Goal: Task Accomplishment & Management: Use online tool/utility

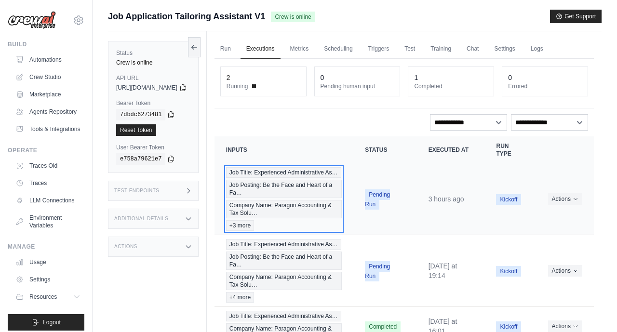
click at [316, 198] on span "Job Posting: Be the Face and Heart of a Fa…" at bounding box center [284, 189] width 116 height 18
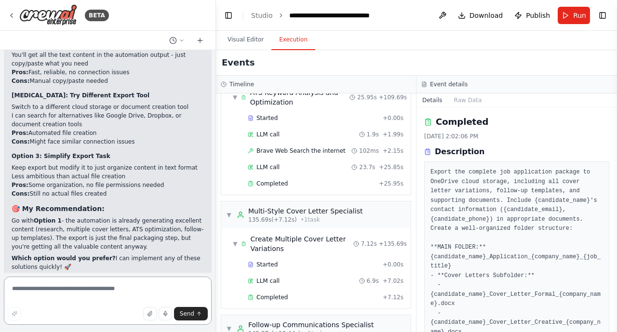
click at [21, 288] on textarea at bounding box center [108, 301] width 208 height 48
type textarea "**********"
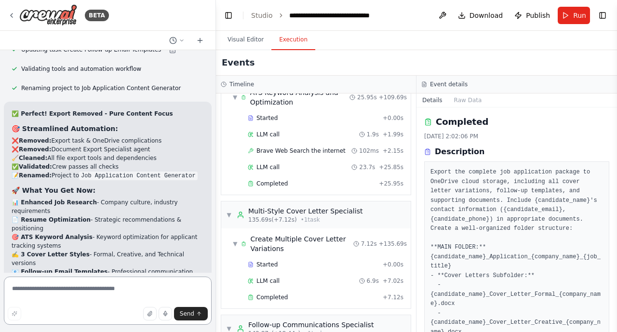
scroll to position [16373, 0]
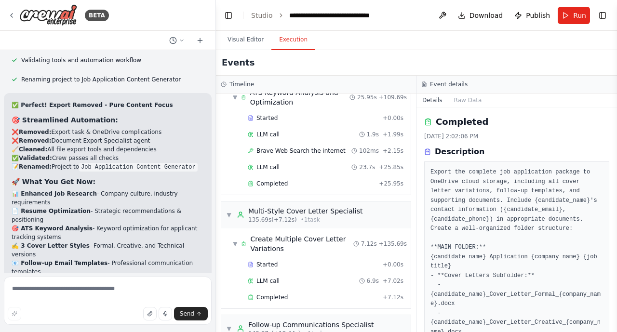
click at [27, 288] on textarea at bounding box center [108, 301] width 208 height 48
type textarea "**********"
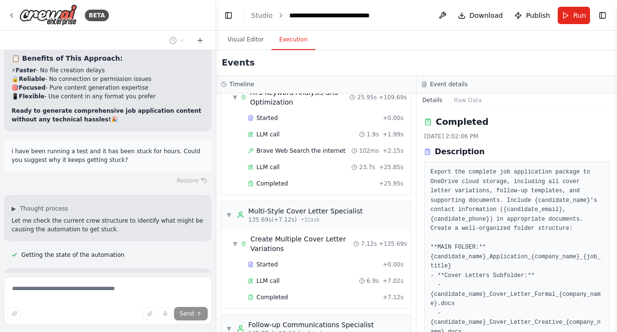
scroll to position [16700, 0]
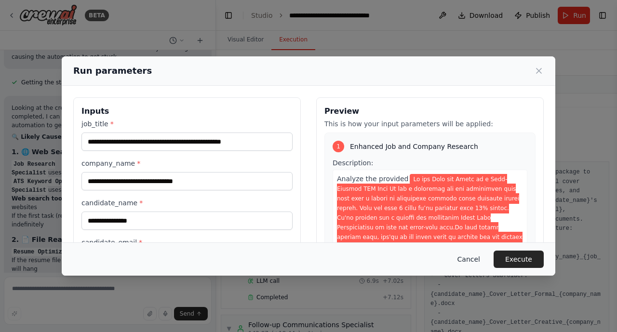
click at [475, 254] on button "Cancel" at bounding box center [469, 259] width 38 height 17
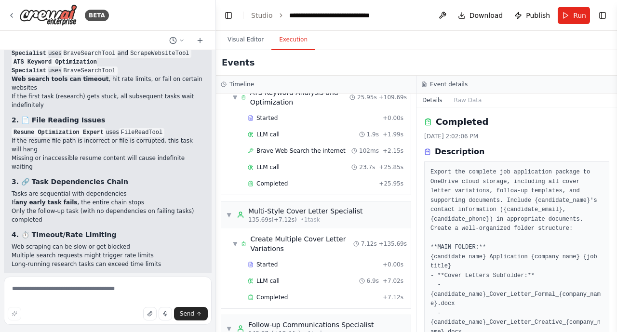
scroll to position [16982, 0]
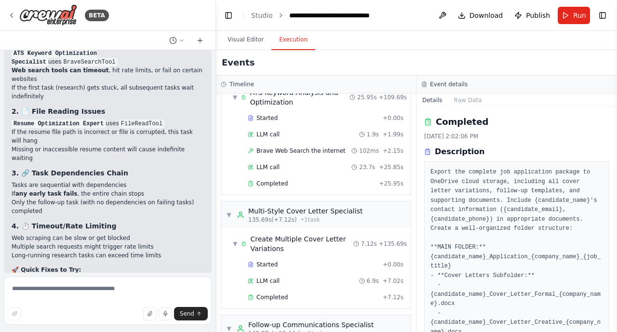
click at [238, 37] on button "Visual Editor" at bounding box center [246, 40] width 52 height 20
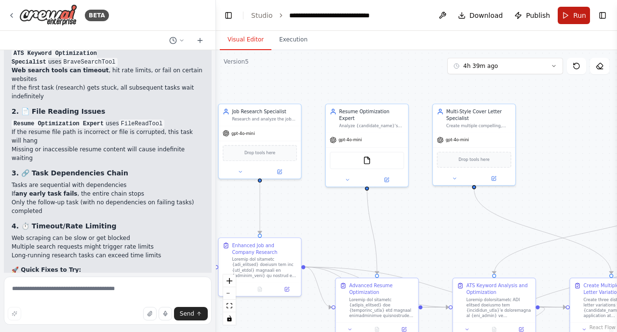
click at [568, 18] on button "Run" at bounding box center [574, 15] width 32 height 17
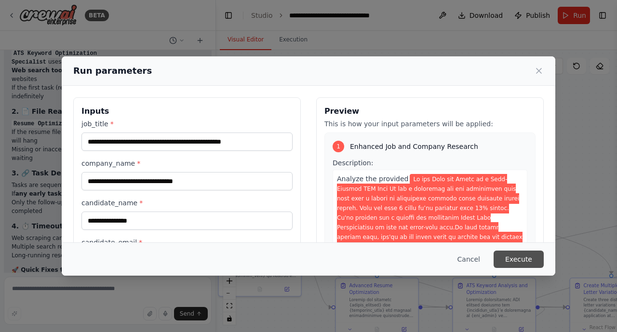
click at [512, 264] on button "Execute" at bounding box center [519, 259] width 50 height 17
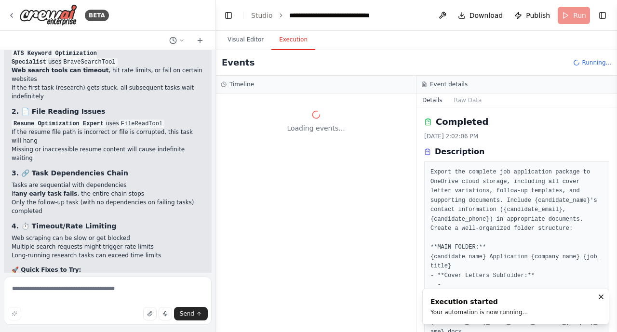
scroll to position [0, 0]
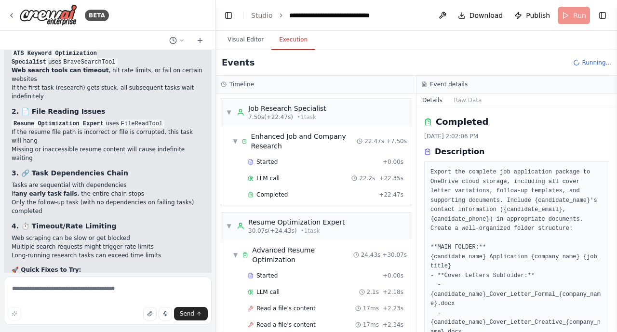
drag, startPoint x: 613, startPoint y: 161, endPoint x: 617, endPoint y: 194, distance: 33.4
click at [617, 194] on html "BETA Build a Crew to Tailor Job Applications ▶ Thought process I'll help you bu…" at bounding box center [308, 166] width 617 height 332
drag, startPoint x: 613, startPoint y: 162, endPoint x: 614, endPoint y: 194, distance: 31.8
click at [614, 194] on button "Toggle Sidebar" at bounding box center [617, 166] width 8 height 332
click at [535, 16] on span "Publish" at bounding box center [538, 16] width 24 height 10
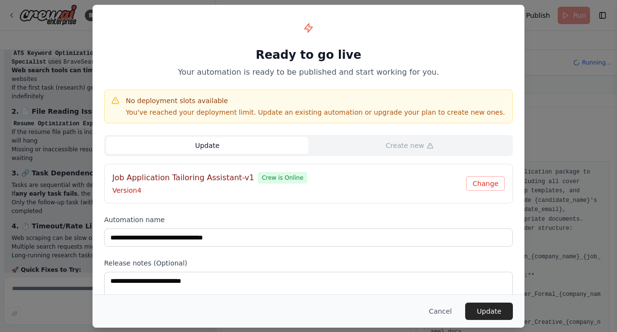
click at [195, 144] on button "Update" at bounding box center [207, 145] width 202 height 17
click at [498, 310] on button "Update" at bounding box center [489, 311] width 48 height 17
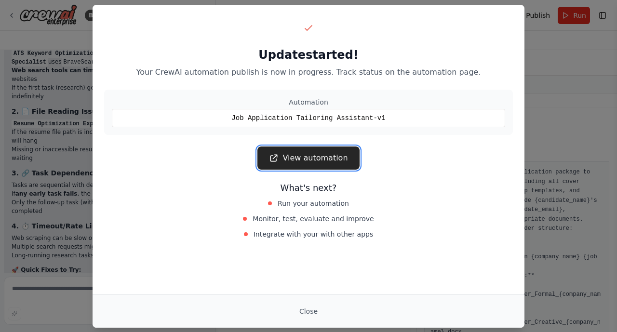
click at [310, 164] on link "View automation" at bounding box center [308, 158] width 102 height 23
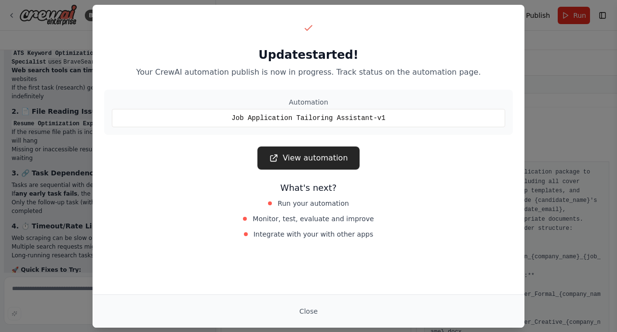
click at [576, 113] on div "Update started! Your CrewAI automation publish is now in progress. Track status…" at bounding box center [308, 166] width 617 height 332
click at [302, 313] on button "Close" at bounding box center [309, 311] width 34 height 17
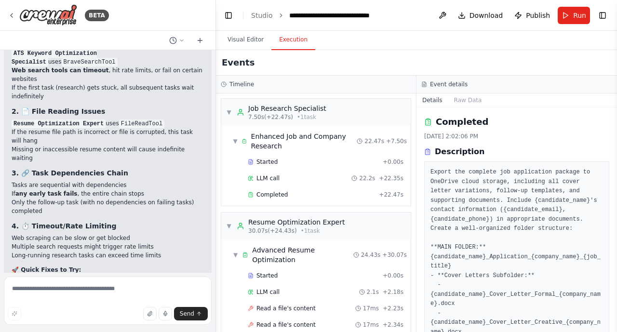
scroll to position [17060, 0]
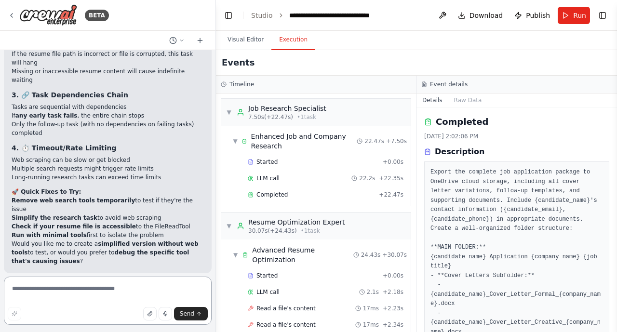
click at [20, 293] on textarea at bounding box center [108, 301] width 208 height 48
click at [50, 295] on textarea "**********" at bounding box center [108, 301] width 208 height 48
type textarea "**********"
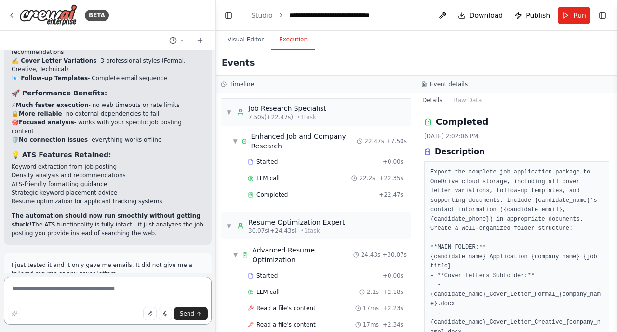
scroll to position [17722, 0]
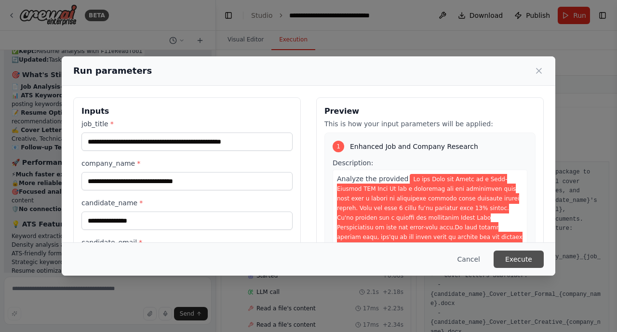
click at [528, 257] on button "Execute" at bounding box center [519, 259] width 50 height 17
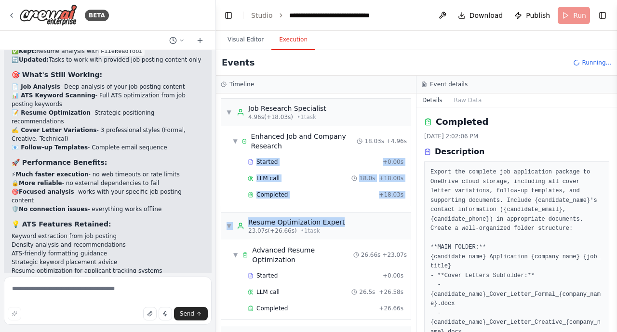
drag, startPoint x: 414, startPoint y: 145, endPoint x: 414, endPoint y: 223, distance: 78.6
click at [414, 223] on div "▼ Job Research Specialist 4.96s (+18.03s) • 1 task ▼ Enhanced Job and Company R…" at bounding box center [316, 213] width 200 height 239
drag, startPoint x: 415, startPoint y: 191, endPoint x: 413, endPoint y: 223, distance: 31.4
click at [413, 223] on div "▼ Job Research Specialist 4.96s (+18.03s) • 1 task ▼ Enhanced Job and Company R…" at bounding box center [316, 213] width 200 height 239
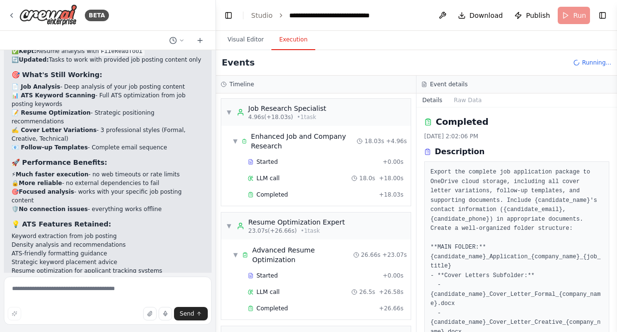
click at [318, 240] on div "▼ Resume Optimization Expert 23.07s (+26.66s) • 1 task ▼ Advanced Resume Optimi…" at bounding box center [316, 266] width 190 height 108
click at [240, 41] on button "Visual Editor" at bounding box center [246, 40] width 52 height 20
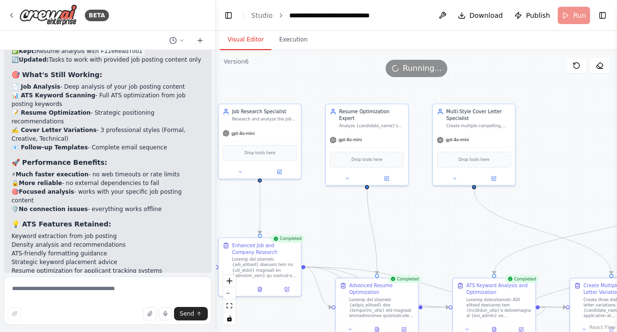
scroll to position [17722, 0]
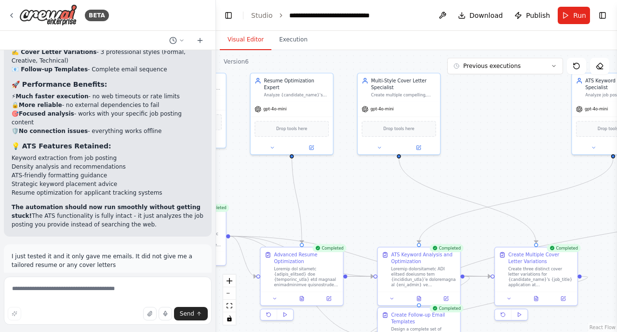
drag, startPoint x: 563, startPoint y: 151, endPoint x: 489, endPoint y: 120, distance: 81.0
click at [489, 120] on div ".deletable-edge-delete-btn { width: 20px; height: 20px; border: 0px solid #ffff…" at bounding box center [416, 191] width 401 height 282
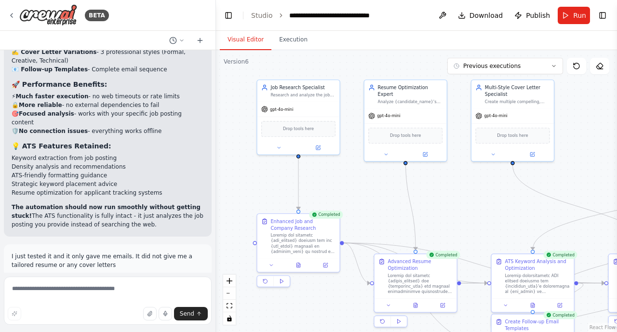
drag, startPoint x: 264, startPoint y: 177, endPoint x: 377, endPoint y: 185, distance: 113.5
click at [377, 185] on div ".deletable-edge-delete-btn { width: 20px; height: 20px; border: 0px solid #ffff…" at bounding box center [416, 191] width 401 height 282
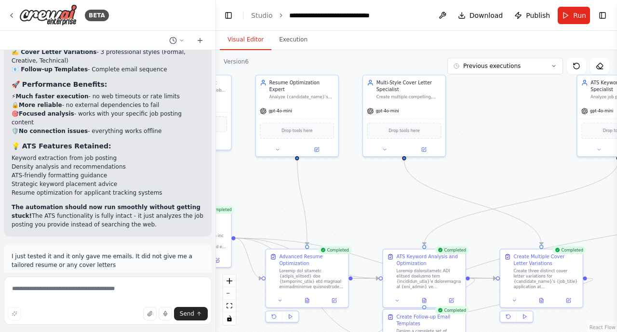
drag, startPoint x: 483, startPoint y: 201, endPoint x: 376, endPoint y: 191, distance: 107.4
click at [376, 191] on div ".deletable-edge-delete-btn { width: 20px; height: 20px; border: 0px solid #ffff…" at bounding box center [416, 191] width 401 height 282
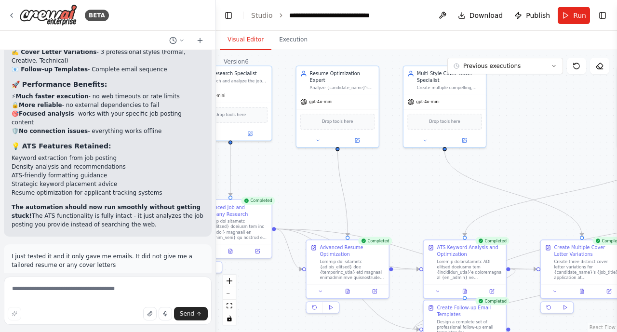
drag, startPoint x: 527, startPoint y: 125, endPoint x: 568, endPoint y: 117, distance: 41.3
click at [568, 117] on div ".deletable-edge-delete-btn { width: 20px; height: 20px; border: 0px solid #ffff…" at bounding box center [416, 191] width 401 height 282
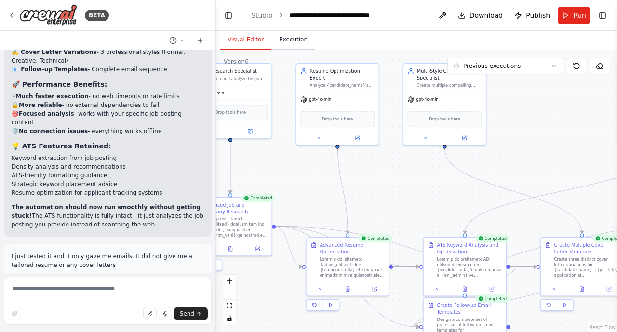
click at [296, 40] on button "Execution" at bounding box center [293, 40] width 44 height 20
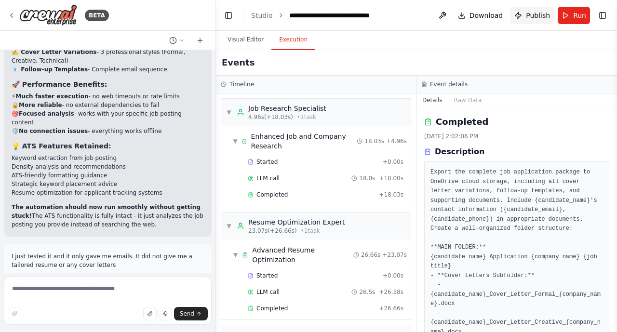
click at [533, 18] on span "Publish" at bounding box center [538, 16] width 24 height 10
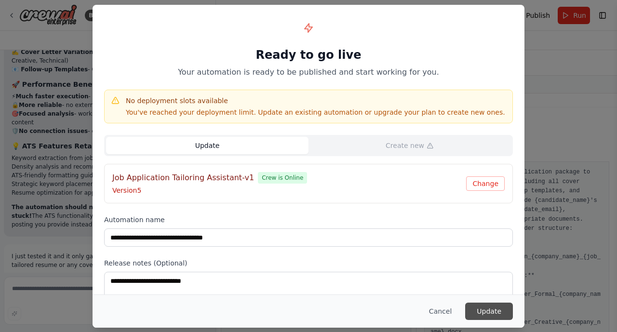
click at [491, 308] on button "Update" at bounding box center [489, 311] width 48 height 17
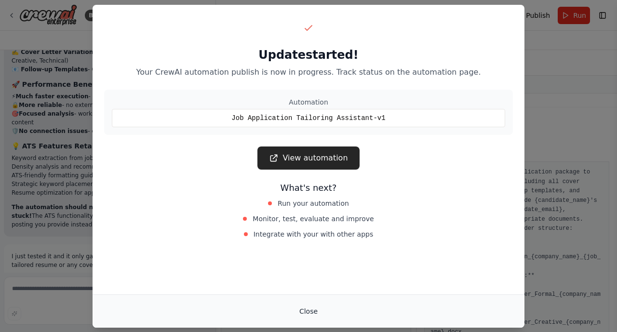
click at [313, 312] on button "Close" at bounding box center [309, 311] width 34 height 17
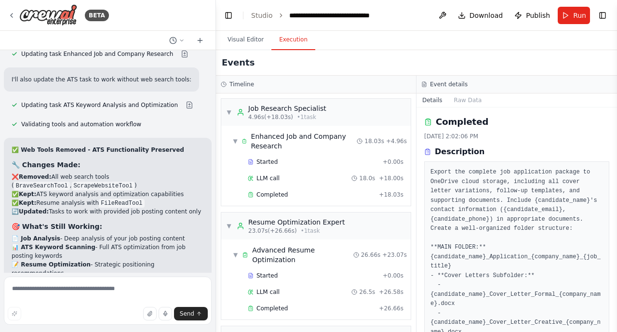
scroll to position [17491, 0]
click at [14, 297] on textarea at bounding box center [108, 301] width 208 height 48
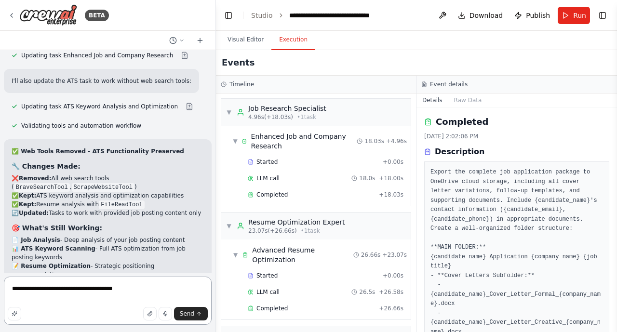
type textarea "**********"
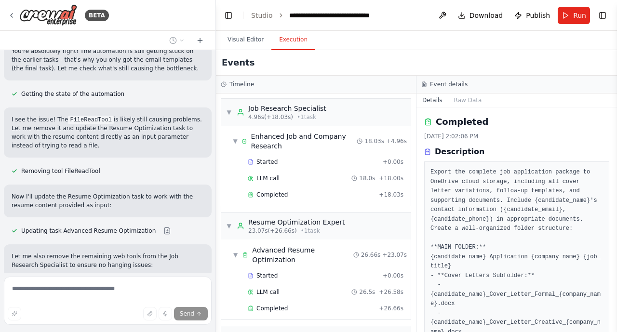
scroll to position [18016, 0]
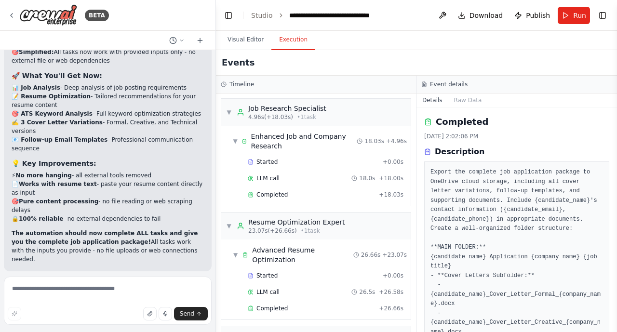
scroll to position [18376, 0]
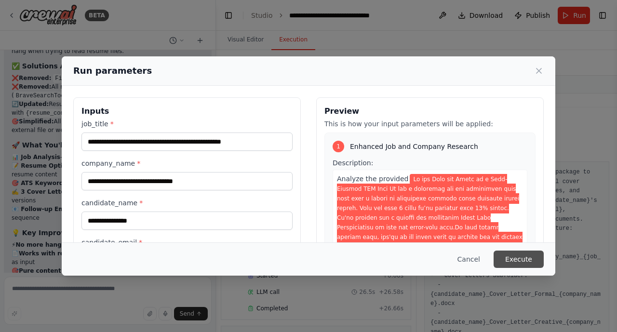
click at [535, 257] on button "Execute" at bounding box center [519, 259] width 50 height 17
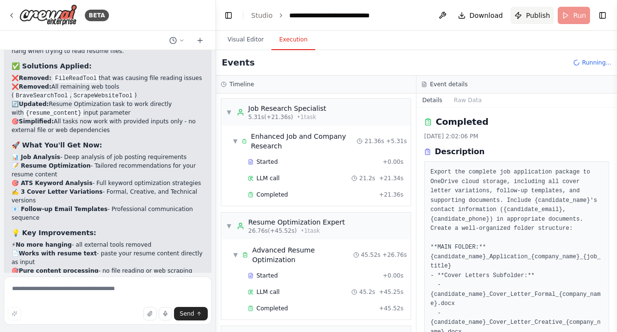
click at [530, 19] on span "Publish" at bounding box center [538, 16] width 24 height 10
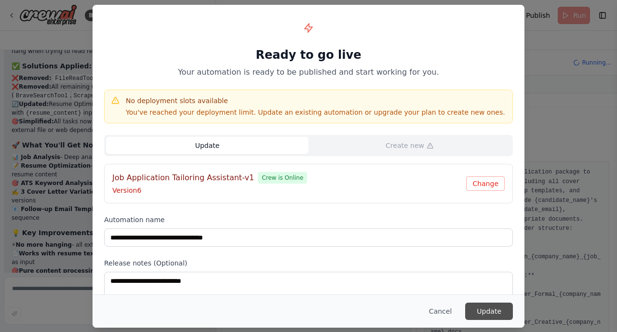
click at [494, 307] on button "Update" at bounding box center [489, 311] width 48 height 17
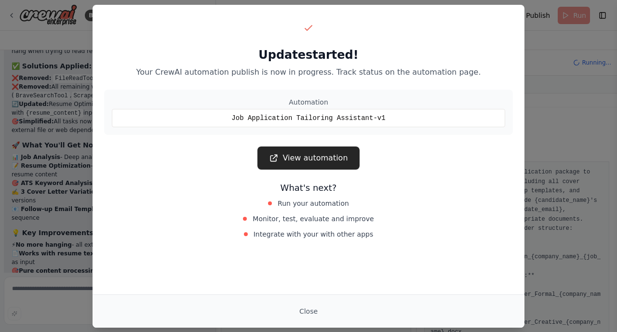
scroll to position [18376, 0]
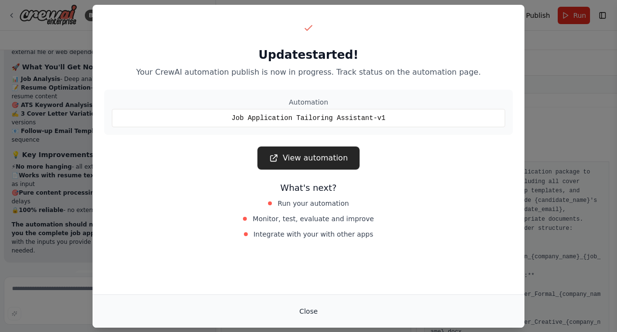
click at [308, 317] on button "Close" at bounding box center [309, 311] width 34 height 17
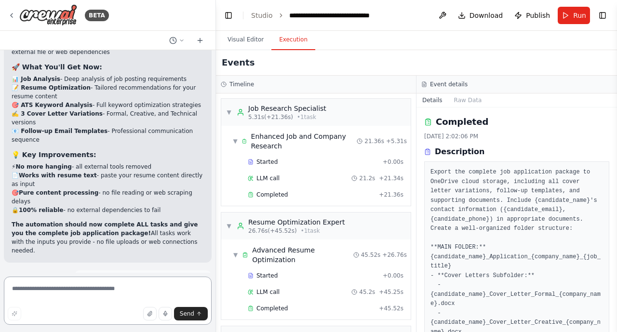
click at [54, 296] on textarea at bounding box center [108, 301] width 208 height 48
type textarea "**********"
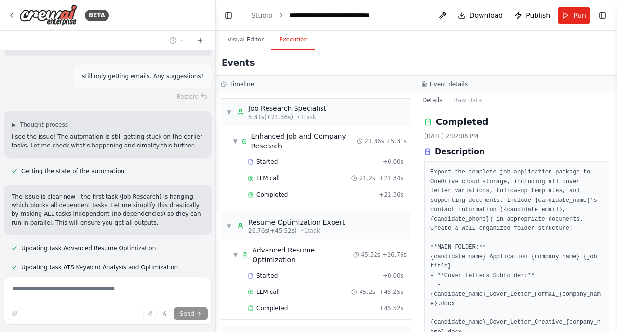
scroll to position [18601, 0]
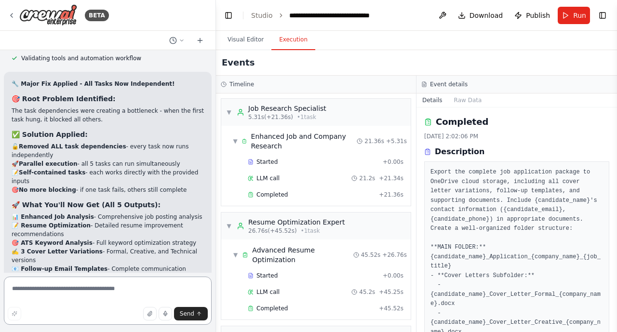
scroll to position [18917, 0]
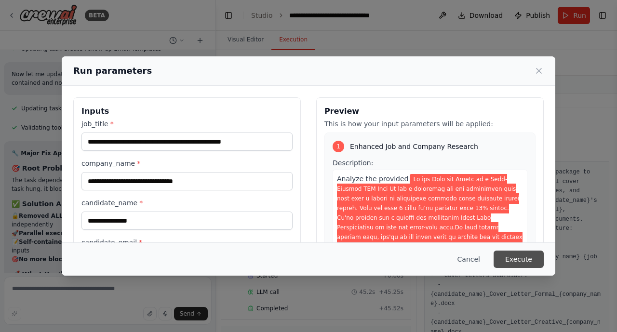
click at [519, 262] on button "Execute" at bounding box center [519, 259] width 50 height 17
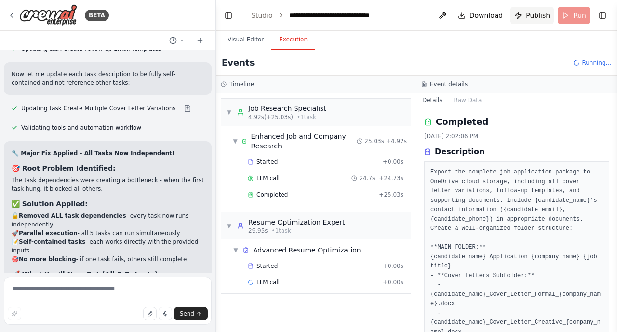
click at [538, 15] on span "Publish" at bounding box center [538, 16] width 24 height 10
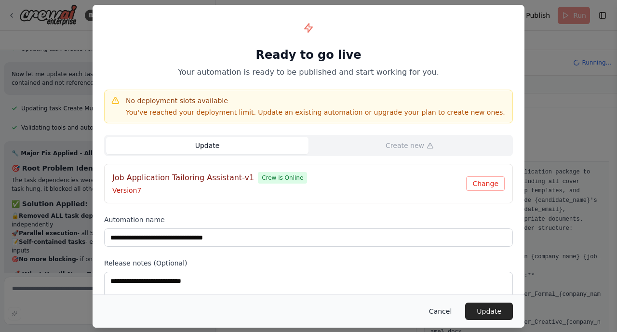
click at [441, 312] on button "Cancel" at bounding box center [440, 311] width 38 height 17
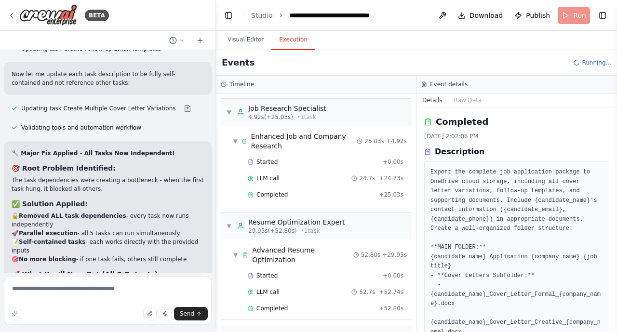
drag, startPoint x: 414, startPoint y: 122, endPoint x: 394, endPoint y: 206, distance: 86.3
click at [394, 206] on div "▼ Job Research Specialist 4.92s (+25.03s) • 1 task ▼ Enhanced Job and Company R…" at bounding box center [316, 213] width 200 height 239
click at [375, 214] on div "▼ Resume Optimization Expert 29.95s (+52.80s) • 1 task" at bounding box center [315, 226] width 189 height 27
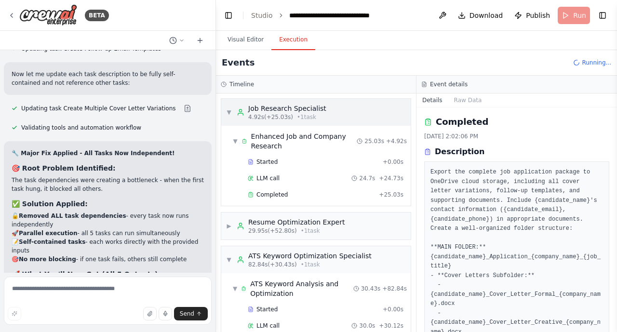
click at [230, 114] on span "▼" at bounding box center [229, 112] width 6 height 8
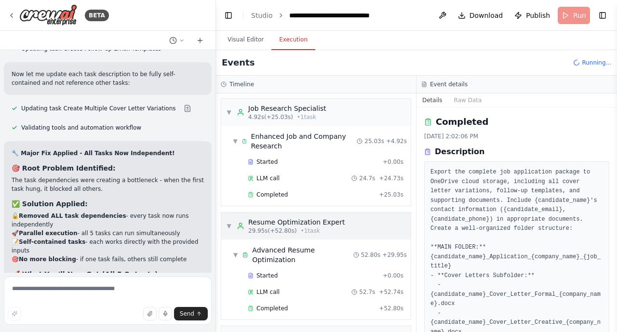
scroll to position [18917, 0]
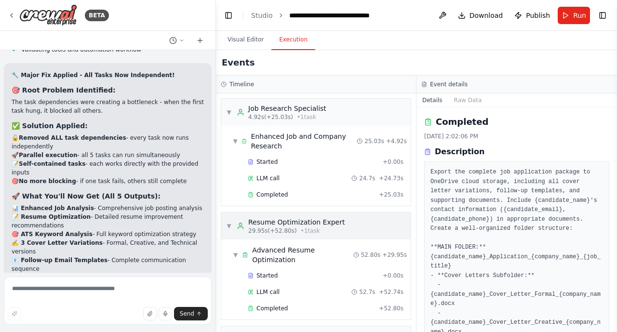
click at [229, 228] on span "▼" at bounding box center [229, 226] width 6 height 8
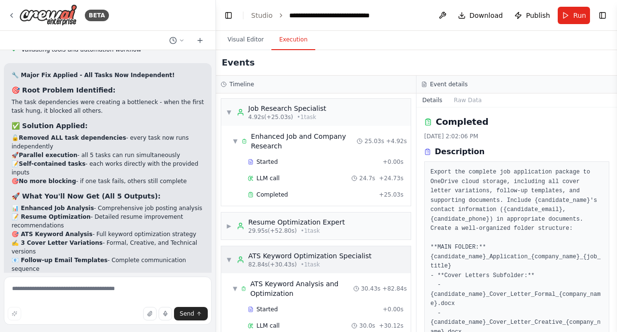
click at [230, 256] on span "▼" at bounding box center [229, 260] width 6 height 8
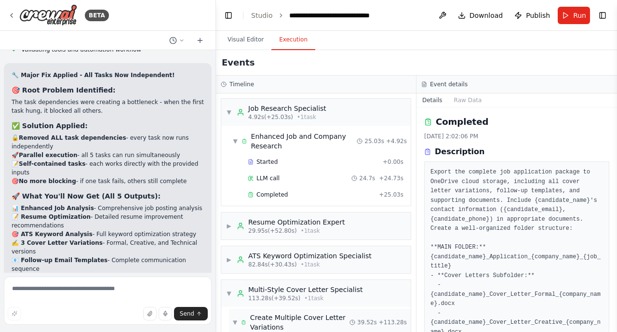
click at [233, 324] on span "▼" at bounding box center [235, 323] width 4 height 8
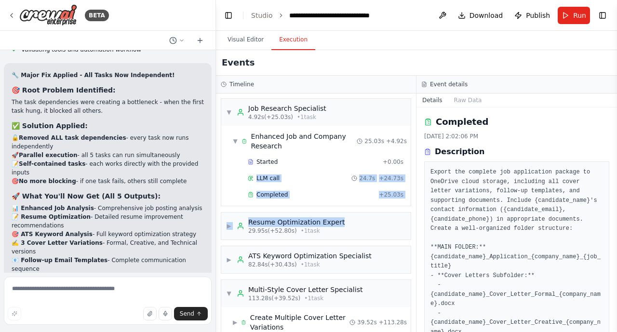
drag, startPoint x: 412, startPoint y: 160, endPoint x: 415, endPoint y: 219, distance: 59.4
click at [415, 219] on div "▼ Job Research Specialist 4.92s (+25.03s) • 1 task ▼ Enhanced Job and Company R…" at bounding box center [316, 213] width 200 height 239
drag, startPoint x: 415, startPoint y: 222, endPoint x: 382, endPoint y: 122, distance: 104.9
click at [382, 122] on div "▼ Job Research Specialist 4.92s (+25.03s) • 1 task ▼ Enhanced Job and Company R…" at bounding box center [316, 213] width 200 height 239
click at [536, 11] on span "Publish" at bounding box center [538, 16] width 24 height 10
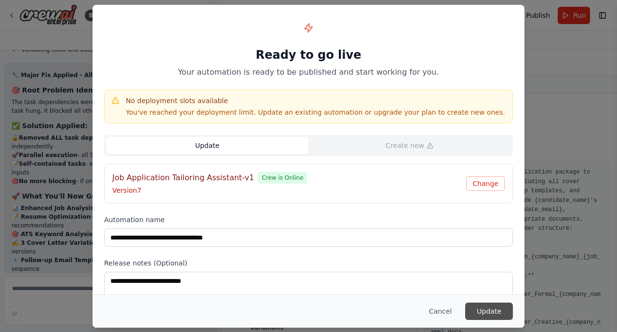
click at [494, 315] on button "Update" at bounding box center [489, 311] width 48 height 17
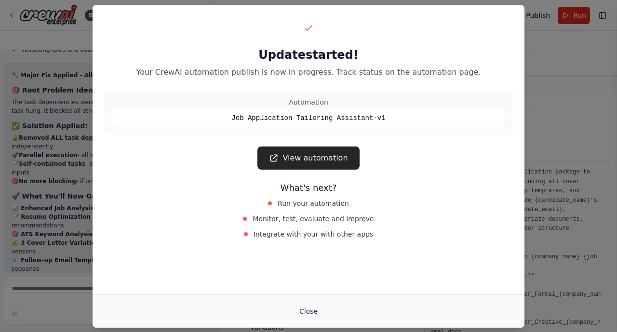
click at [312, 307] on button "Close" at bounding box center [309, 311] width 34 height 17
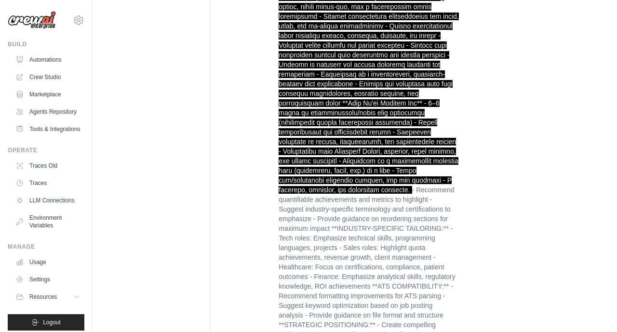
scroll to position [1916, 0]
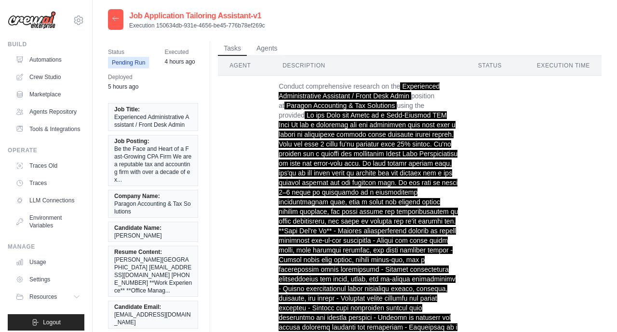
scroll to position [0, 0]
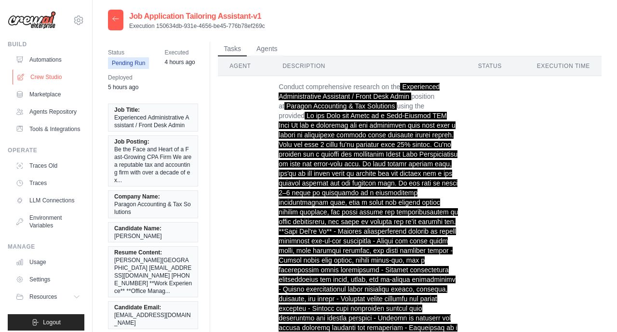
click at [44, 78] on link "Crew Studio" at bounding box center [49, 76] width 73 height 15
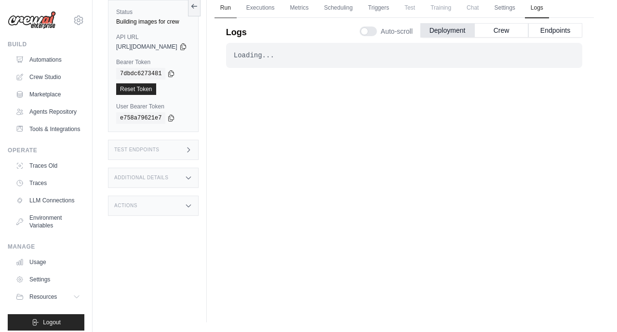
click at [237, 8] on link "Run" at bounding box center [225, 8] width 22 height 20
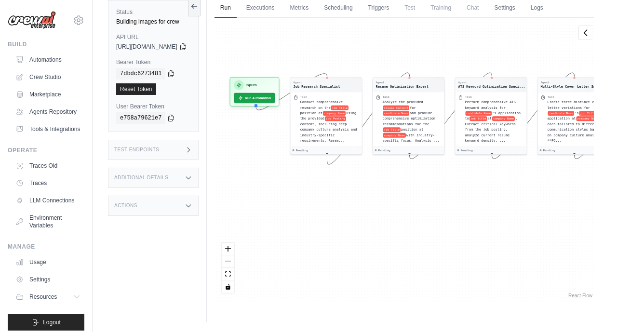
drag, startPoint x: 516, startPoint y: 221, endPoint x: 617, endPoint y: 180, distance: 108.1
click at [617, 180] on html "douellette1973@gmail.com Settings Build Automations Resources *" at bounding box center [308, 145] width 617 height 373
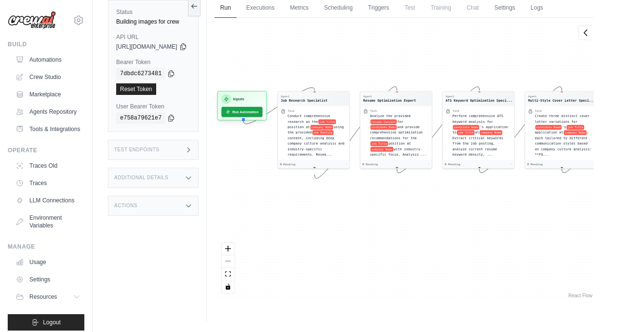
drag, startPoint x: 502, startPoint y: 207, endPoint x: 490, endPoint y: 222, distance: 19.5
click at [490, 222] on div "Agent Job Research Specialist Task Conduct comprehensive research on the job Ti…" at bounding box center [403, 159] width 379 height 282
click at [281, 13] on link "Executions" at bounding box center [261, 8] width 40 height 20
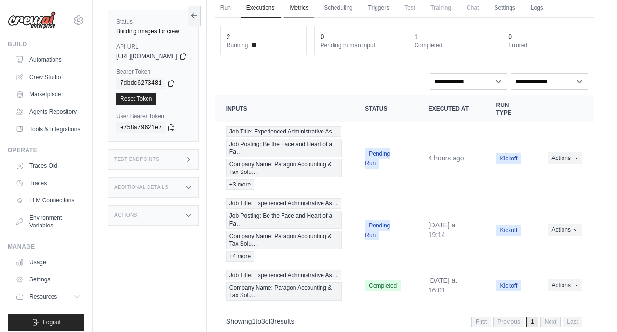
click at [315, 8] on link "Metrics" at bounding box center [299, 8] width 30 height 20
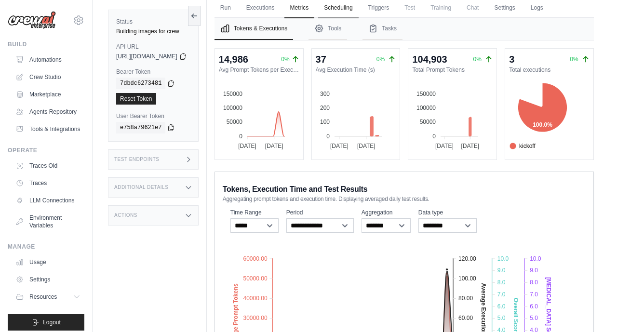
click at [354, 6] on link "Scheduling" at bounding box center [338, 8] width 40 height 20
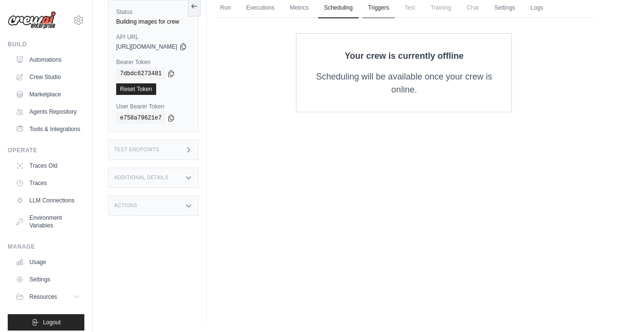
click at [395, 3] on link "Triggers" at bounding box center [378, 8] width 33 height 20
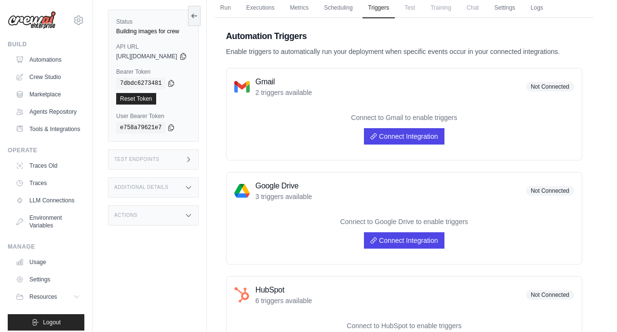
click at [421, 9] on span "Test" at bounding box center [410, 7] width 22 height 19
click at [237, 12] on link "Run" at bounding box center [225, 8] width 22 height 20
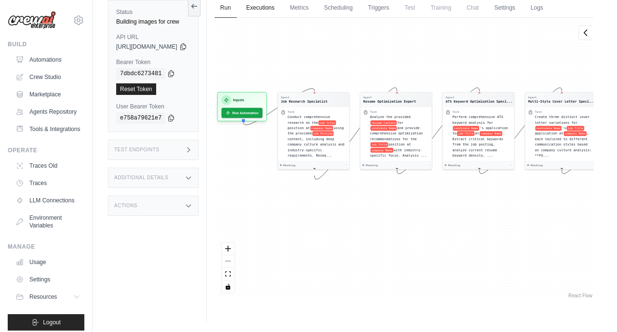
click at [281, 7] on link "Executions" at bounding box center [261, 8] width 40 height 20
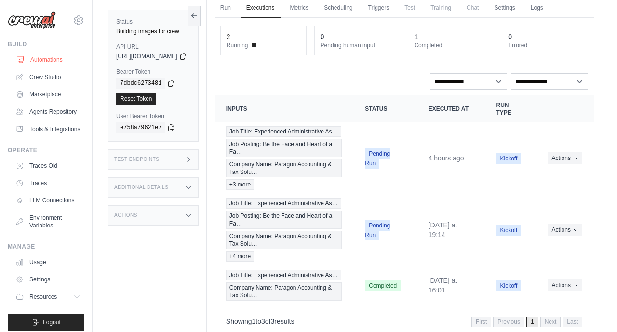
click at [50, 57] on link "Automations" at bounding box center [49, 59] width 73 height 15
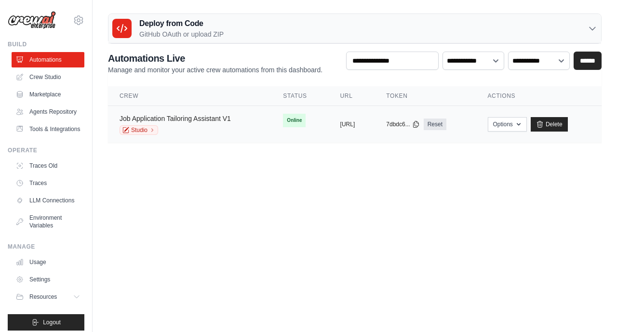
click at [200, 121] on link "Job Application Tailoring Assistant V1" at bounding box center [175, 119] width 111 height 8
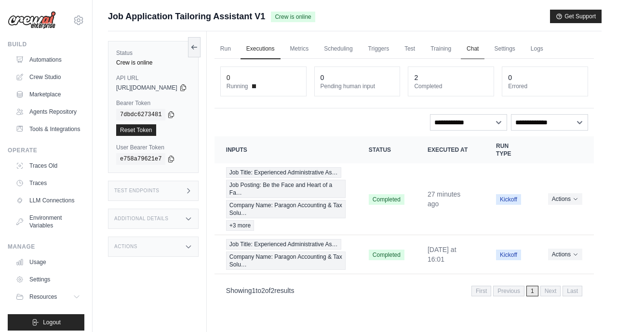
click at [484, 51] on link "Chat" at bounding box center [473, 49] width 24 height 20
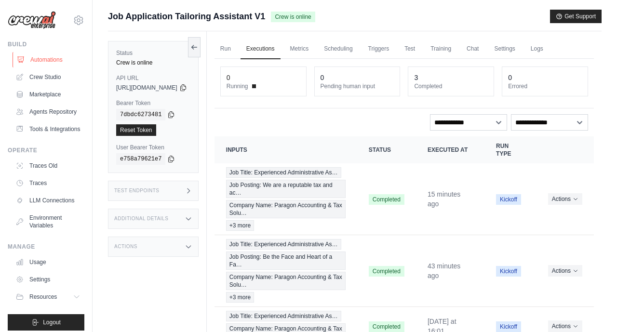
click at [56, 62] on link "Automations" at bounding box center [49, 59] width 73 height 15
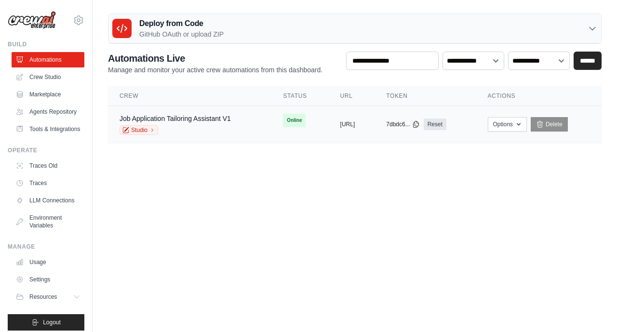
click at [185, 109] on td "Job Application Tailoring Assistant V1 Studio" at bounding box center [189, 124] width 163 height 37
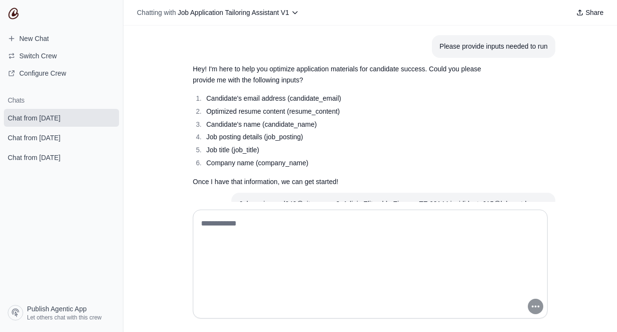
scroll to position [988, 0]
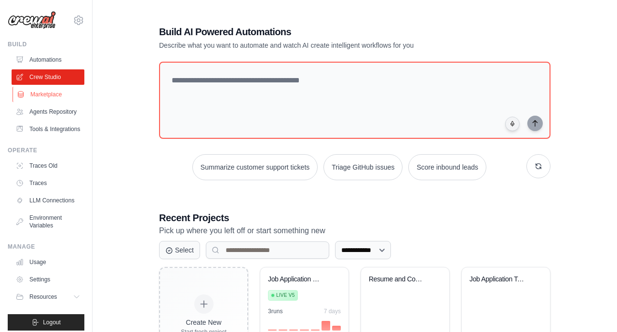
click at [47, 94] on link "Marketplace" at bounding box center [49, 94] width 73 height 15
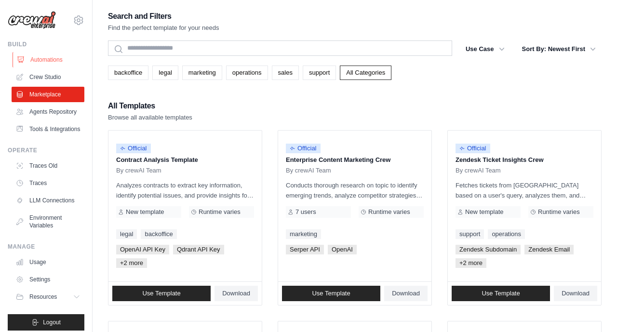
click at [46, 64] on link "Automations" at bounding box center [49, 59] width 73 height 15
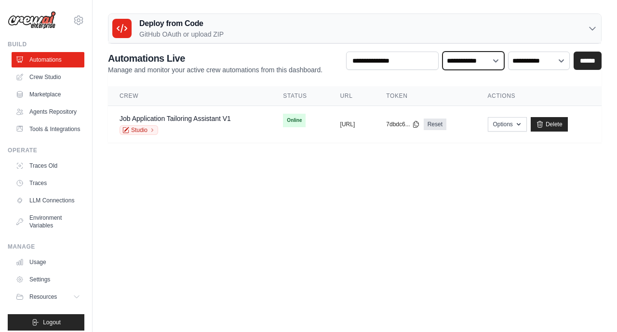
click at [497, 60] on select "**********" at bounding box center [473, 61] width 62 height 18
click at [53, 109] on link "Agents Repository" at bounding box center [49, 111] width 73 height 15
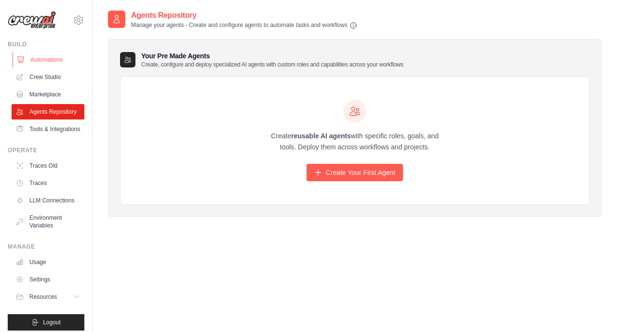
click at [47, 62] on link "Automations" at bounding box center [49, 59] width 73 height 15
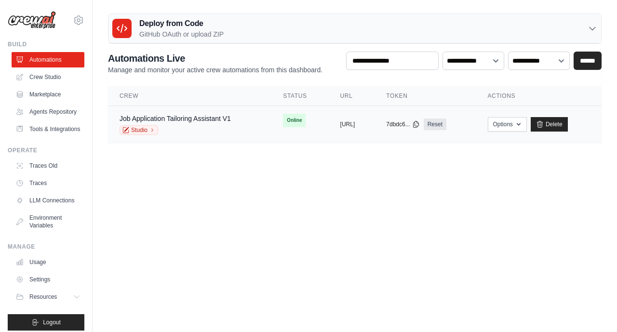
click at [178, 123] on div "Job Application Tailoring Assistant V1 Studio" at bounding box center [175, 124] width 111 height 21
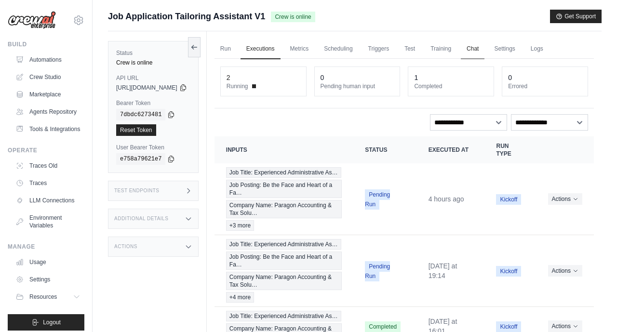
click at [484, 47] on link "Chat" at bounding box center [473, 49] width 24 height 20
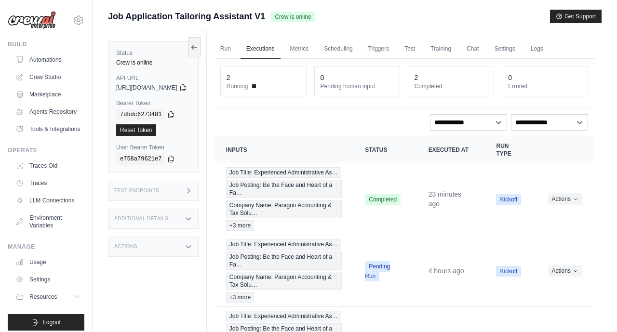
click at [592, 135] on div "**********" at bounding box center [403, 253] width 379 height 388
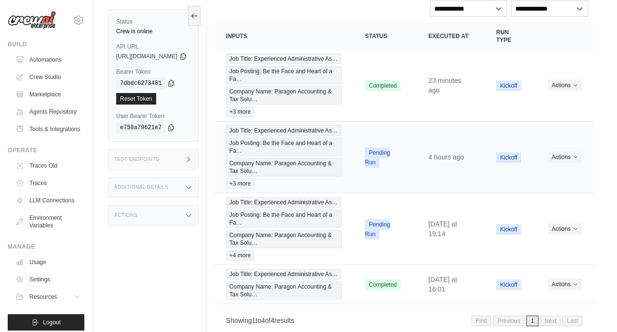
scroll to position [135, 0]
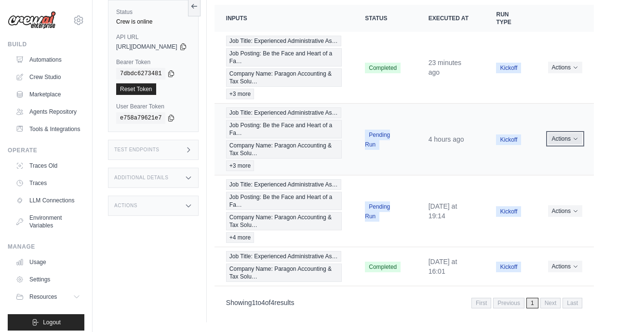
click at [575, 142] on icon "Actions for execution" at bounding box center [576, 139] width 6 height 6
click at [539, 178] on button "Delete" at bounding box center [552, 171] width 62 height 15
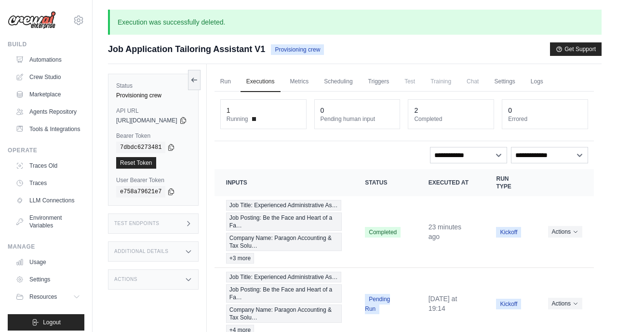
click at [603, 171] on div "Execution was successfully deleted. Submit a support request Describe your issu…" at bounding box center [355, 212] width 524 height 405
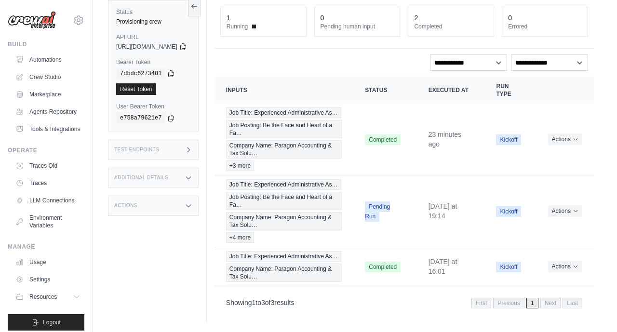
scroll to position [116, 0]
click at [573, 208] on icon "Actions for execution" at bounding box center [576, 211] width 6 height 6
click at [554, 236] on button "Delete" at bounding box center [552, 243] width 62 height 15
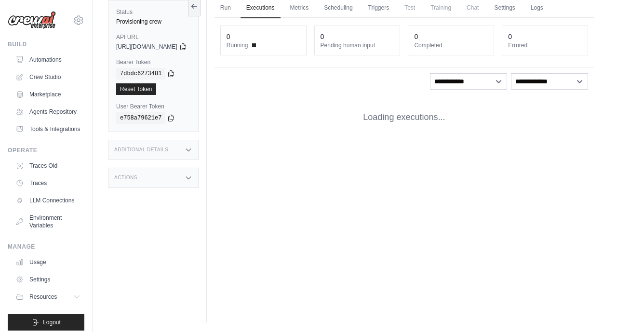
scroll to position [0, 0]
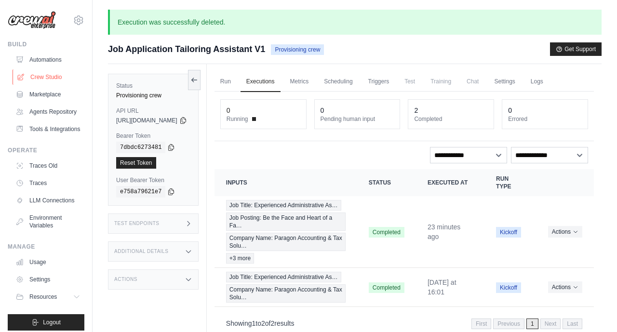
click at [52, 75] on link "Crew Studio" at bounding box center [49, 76] width 73 height 15
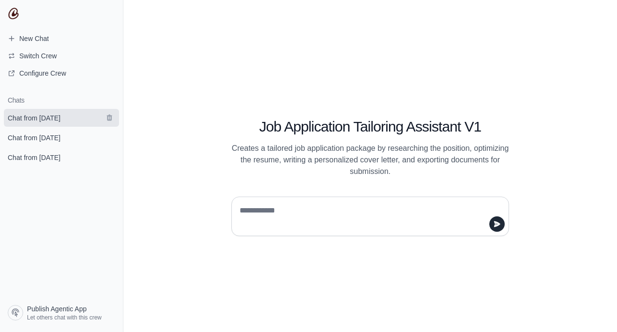
click at [56, 120] on span "Chat from [DATE]" at bounding box center [34, 118] width 53 height 10
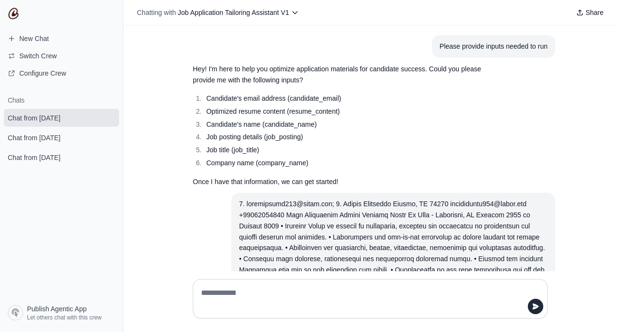
drag, startPoint x: 312, startPoint y: 207, endPoint x: 240, endPoint y: 204, distance: 72.4
copy div "5. loremipsumd552@sitam.con; 2. Adipis Elitseddo Eiusmo, TE 69638 incididuntu47…"
click at [46, 34] on span "New Chat" at bounding box center [33, 39] width 29 height 10
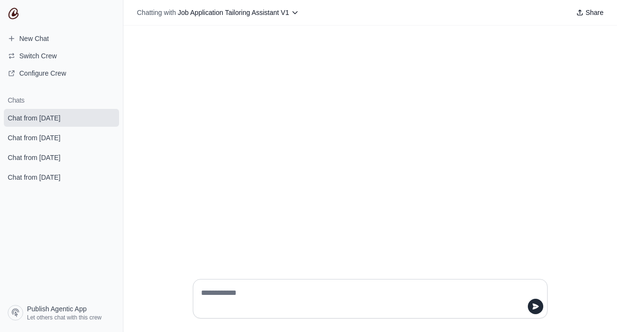
click at [204, 291] on textarea at bounding box center [367, 298] width 336 height 27
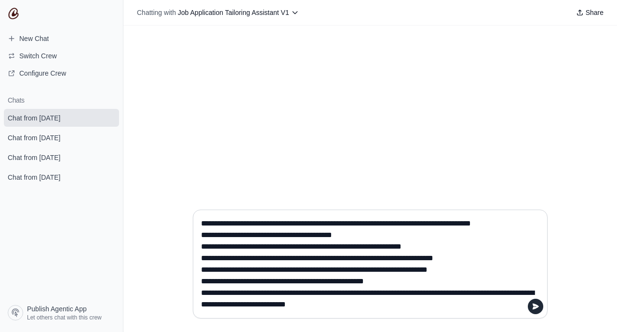
scroll to position [902, 0]
type textarea "**********"
click at [536, 309] on icon "submit" at bounding box center [536, 307] width 8 height 8
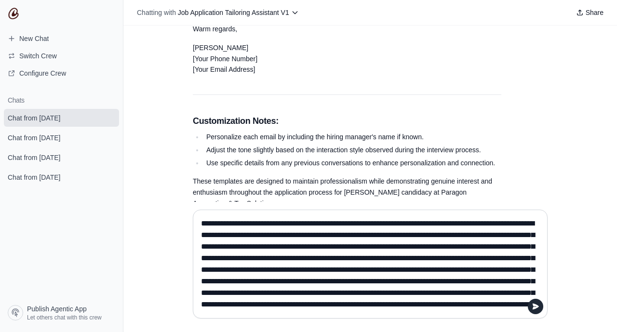
scroll to position [2209, 0]
click at [305, 186] on p "These templates are designed to maintain professionalism while demonstrating ge…" at bounding box center [347, 191] width 308 height 33
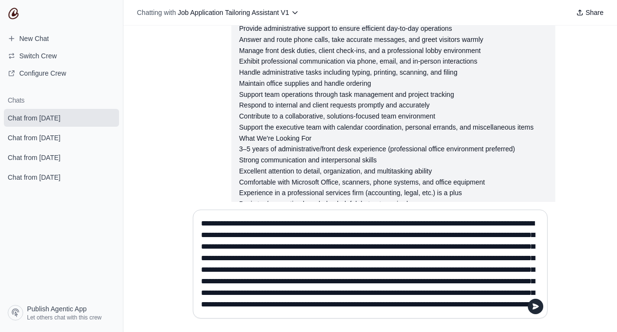
scroll to position [705, 0]
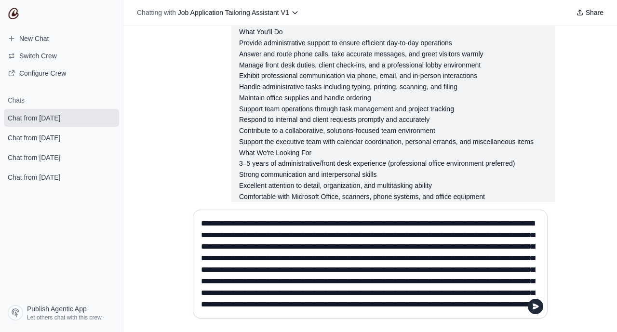
drag, startPoint x: 613, startPoint y: 84, endPoint x: 613, endPoint y: 89, distance: 5.3
click at [613, 89] on div "We are a reputable tax and accounting firm with over a decade of experience hel…" at bounding box center [370, 114] width 494 height 176
click at [584, 100] on div "We are a reputable tax and accounting firm with over a decade of experience hel…" at bounding box center [370, 114] width 494 height 176
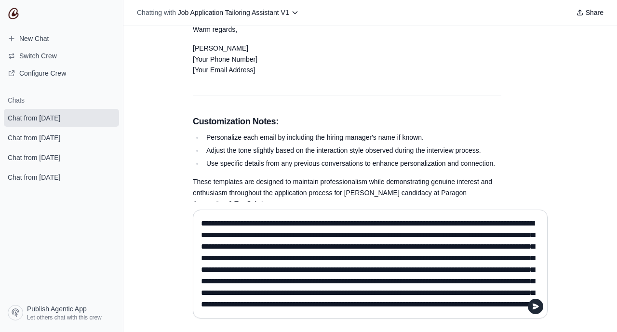
scroll to position [2209, 0]
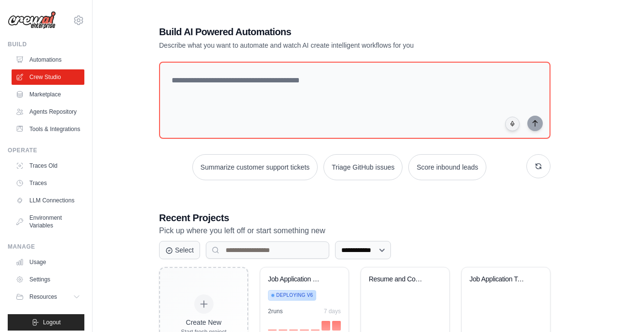
click at [569, 187] on div "**********" at bounding box center [355, 248] width 494 height 477
click at [52, 96] on link "Marketplace" at bounding box center [49, 94] width 73 height 15
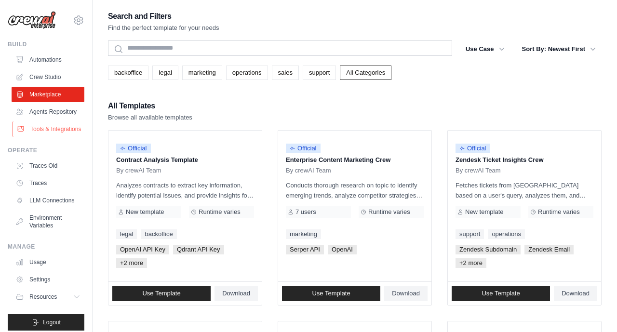
click at [45, 133] on link "Tools & Integrations" at bounding box center [49, 128] width 73 height 15
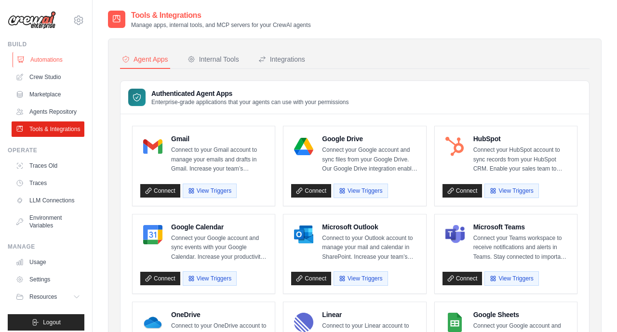
click at [54, 62] on link "Automations" at bounding box center [49, 59] width 73 height 15
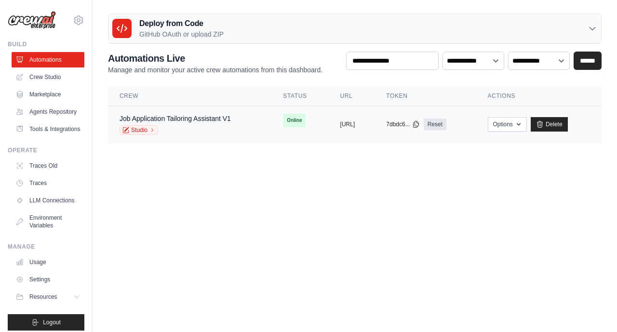
click at [233, 122] on div "Job Application Tailoring Assistant V1 Studio" at bounding box center [190, 124] width 140 height 21
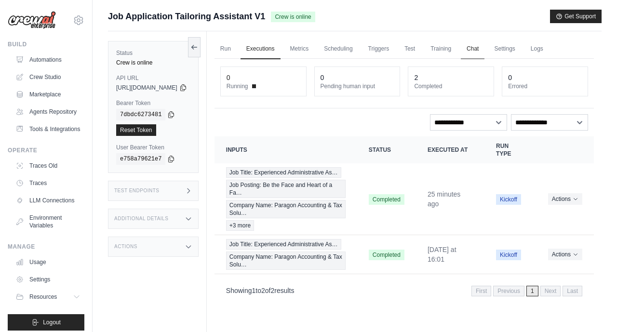
click at [484, 52] on link "Chat" at bounding box center [473, 49] width 24 height 20
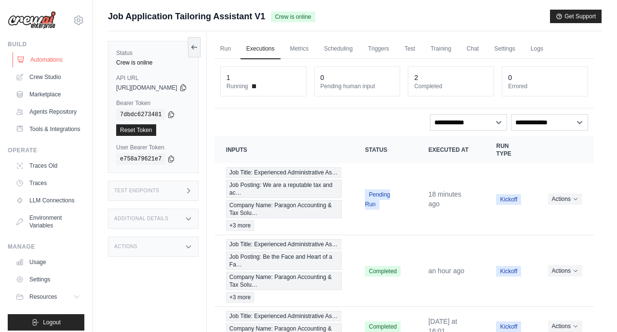
click at [55, 57] on link "Automations" at bounding box center [49, 59] width 73 height 15
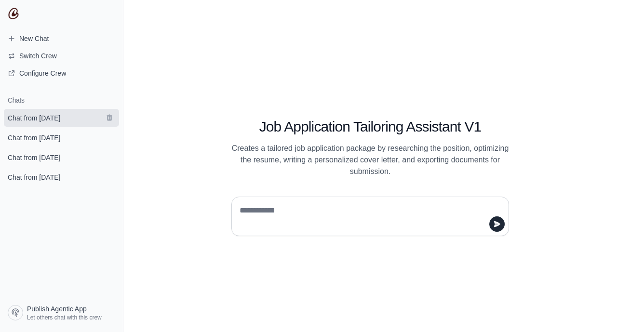
click at [55, 121] on span "Chat from [DATE]" at bounding box center [34, 118] width 53 height 10
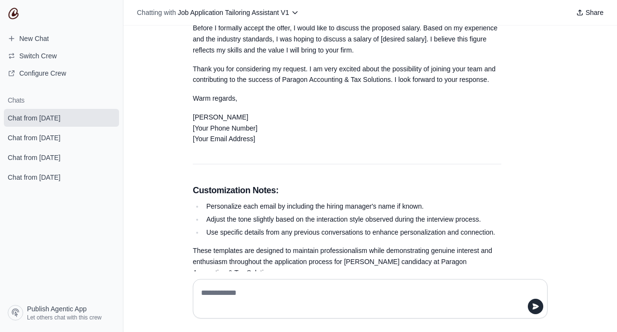
scroll to position [2140, 0]
drag, startPoint x: 614, startPoint y: 261, endPoint x: 599, endPoint y: 164, distance: 98.0
click at [599, 164] on div "We are a reputable tax and accounting firm with over a decade of experience hel…" at bounding box center [370, 149] width 494 height 246
click at [560, 194] on div "We are a reputable tax and accounting firm with over a decade of experience hel…" at bounding box center [370, 149] width 494 height 246
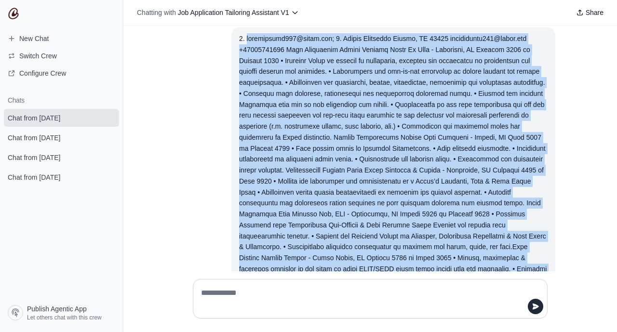
scroll to position [0, 0]
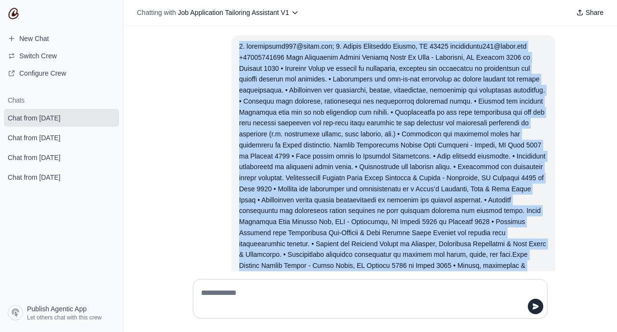
drag, startPoint x: 378, startPoint y: 193, endPoint x: 237, endPoint y: 43, distance: 206.3
copy div "1. loremipsumd254@sitam.con; 8. Adipis Elitseddo Eiusmo, TE 86544 incididuntu98…"
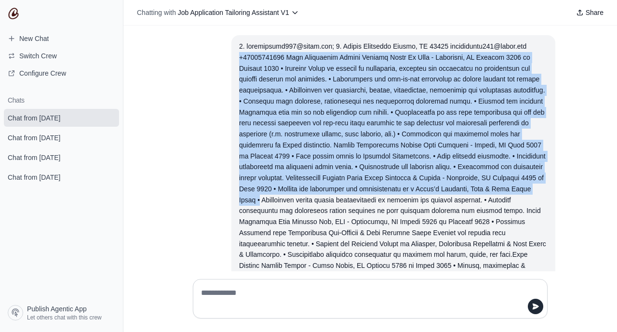
drag, startPoint x: 615, startPoint y: 136, endPoint x: 614, endPoint y: 183, distance: 46.3
click at [616, 187] on div "We are a reputable tax and accounting firm with over a decade of experience hel…" at bounding box center [370, 149] width 494 height 246
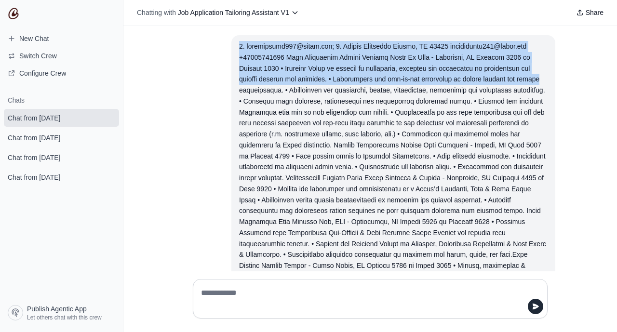
drag, startPoint x: 615, startPoint y: 36, endPoint x: 589, endPoint y: 65, distance: 38.6
click at [589, 65] on div "We are a reputable tax and accounting firm with over a decade of experience hel…" at bounding box center [370, 149] width 494 height 246
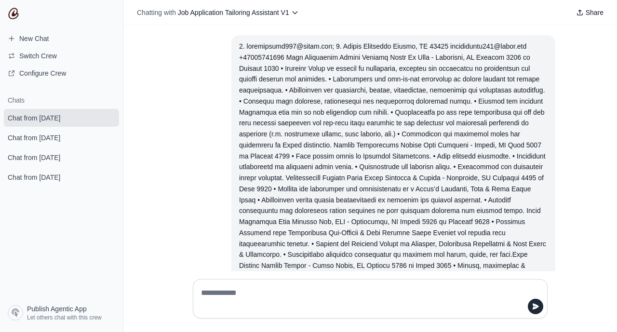
click at [31, 34] on span "New Chat" at bounding box center [33, 39] width 29 height 10
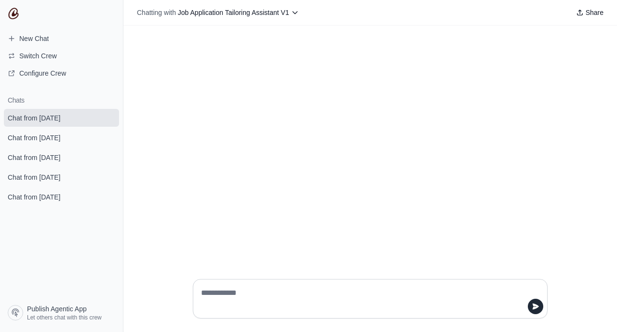
type textarea "**********"
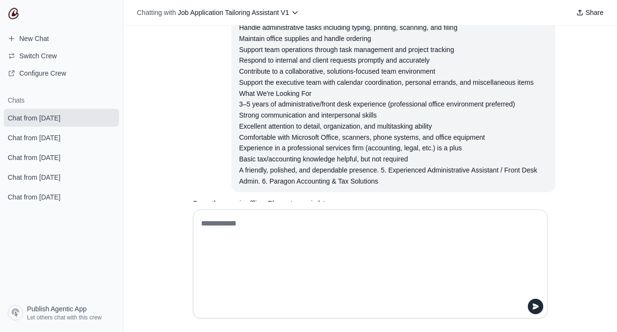
scroll to position [765, 0]
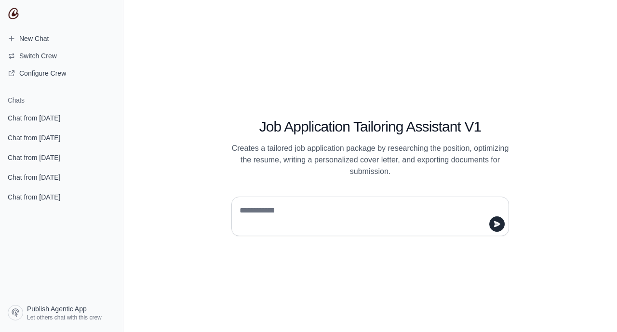
type textarea "**********"
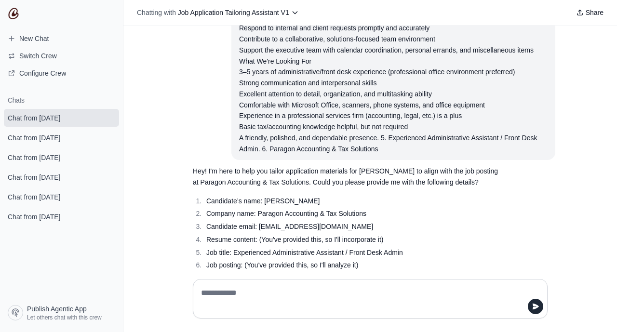
scroll to position [808, 0]
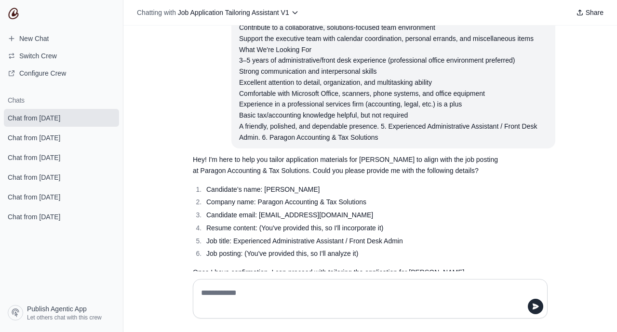
click at [218, 286] on textarea at bounding box center [367, 298] width 336 height 27
type textarea "*********"
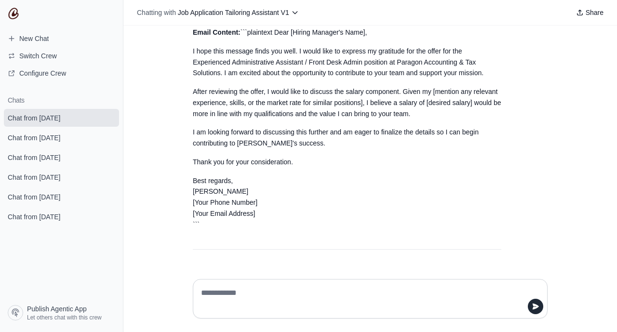
scroll to position [2147, 0]
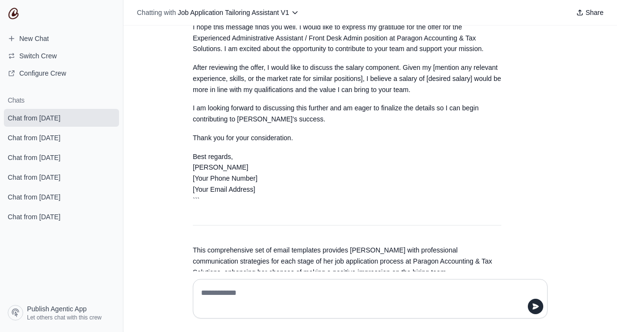
click at [290, 163] on p "Best regards, Deanna Ouellette [Your Phone Number] [Your Email Address] ```" at bounding box center [347, 178] width 308 height 55
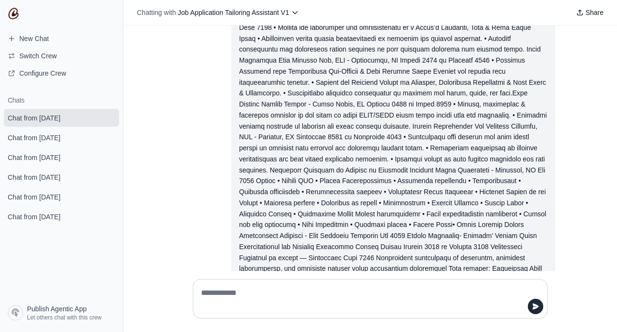
scroll to position [161, 0]
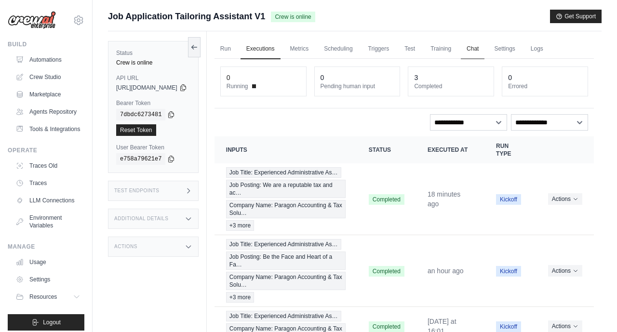
click at [484, 48] on link "Chat" at bounding box center [473, 49] width 24 height 20
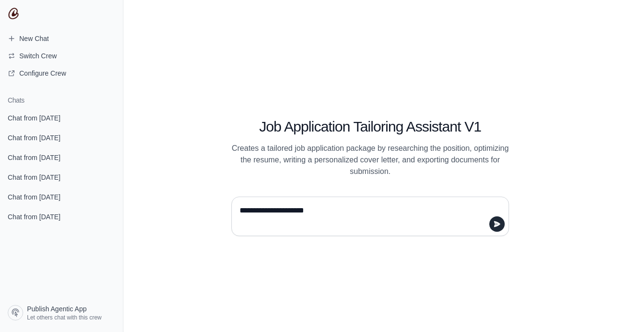
type textarea "**********"
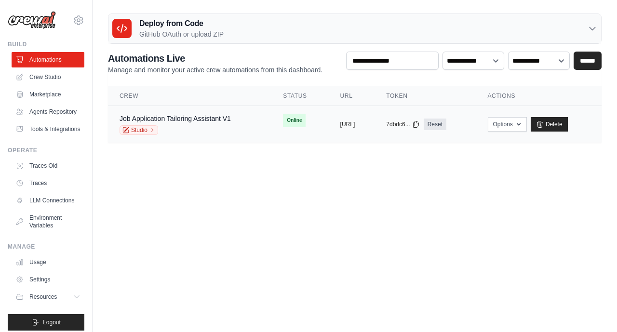
click at [208, 123] on div "Job Application Tailoring Assistant V1 Studio" at bounding box center [175, 124] width 111 height 21
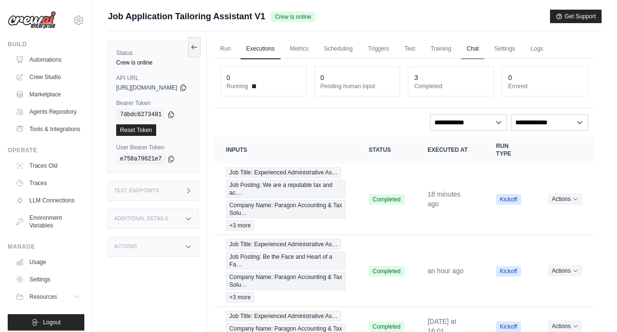
click at [484, 47] on link "Chat" at bounding box center [473, 49] width 24 height 20
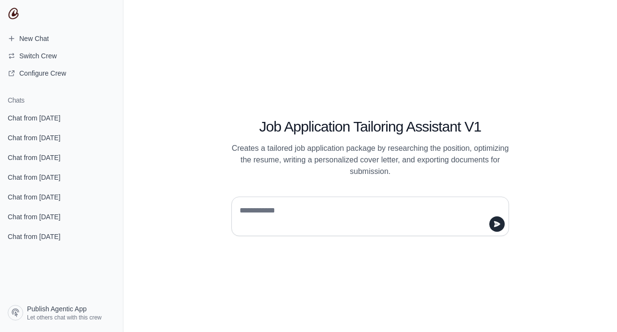
click at [255, 220] on textarea at bounding box center [367, 216] width 259 height 27
type textarea "**********"
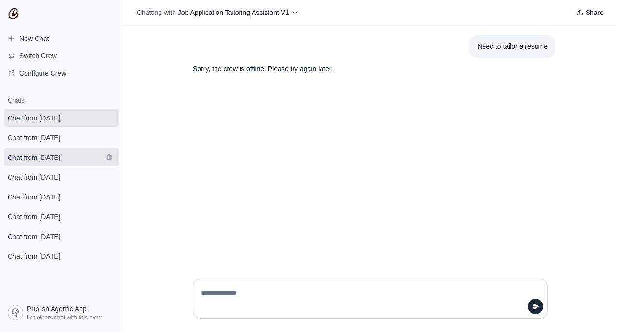
click at [45, 162] on link "Chat from September 30" at bounding box center [61, 157] width 115 height 18
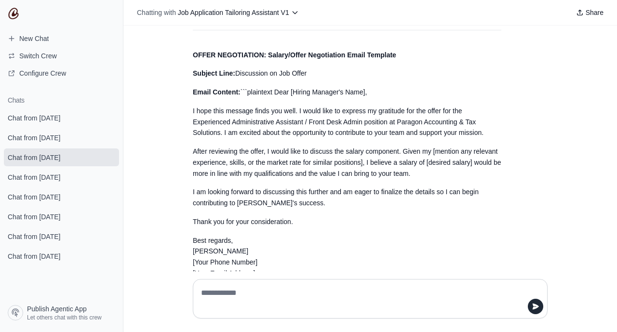
scroll to position [2147, 0]
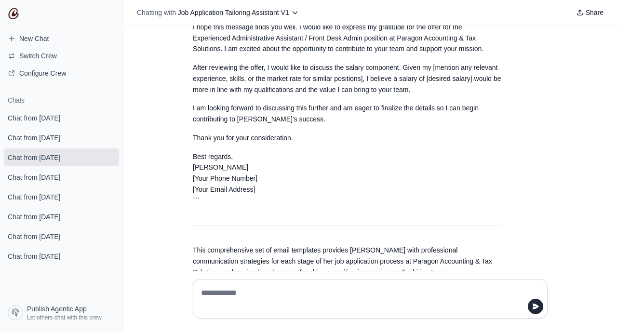
drag, startPoint x: 613, startPoint y: 261, endPoint x: 609, endPoint y: 144, distance: 117.2
click at [610, 144] on div "We are a reputable tax and accounting firm with over a decade of experience hel…" at bounding box center [370, 149] width 494 height 246
click at [497, 151] on p "Best regards, Deanna Ouellette [Your Phone Number] [Your Email Address] ```" at bounding box center [347, 178] width 308 height 55
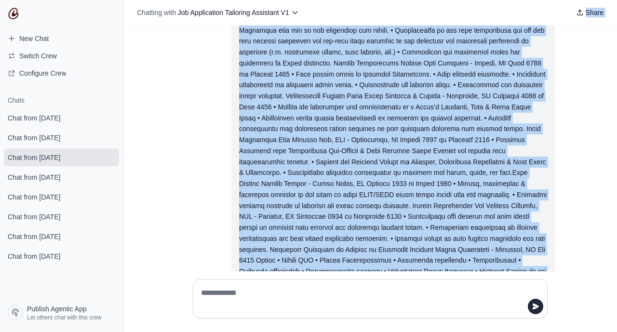
scroll to position [0, 0]
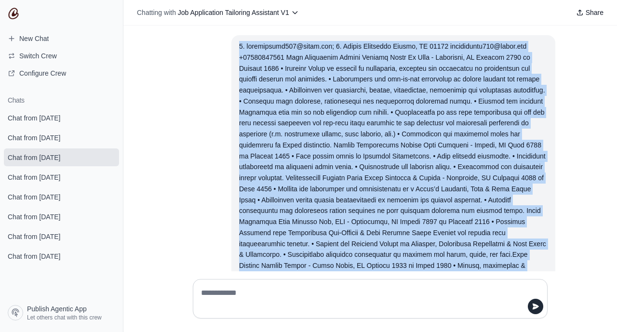
drag, startPoint x: 386, startPoint y: 187, endPoint x: 231, endPoint y: 46, distance: 209.2
copy div "5. loremipsumd664@sitam.con; 9. Adipis Elitseddo Eiusmo, TE 63034 incididuntu27…"
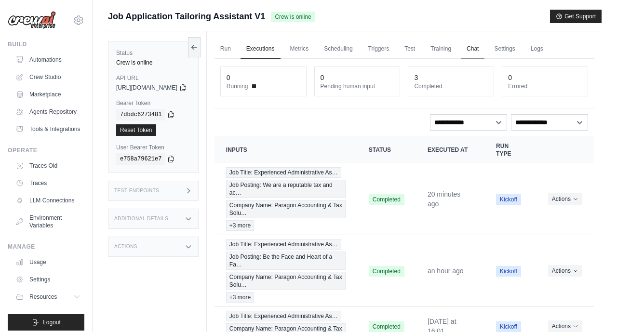
click at [484, 50] on link "Chat" at bounding box center [473, 49] width 24 height 20
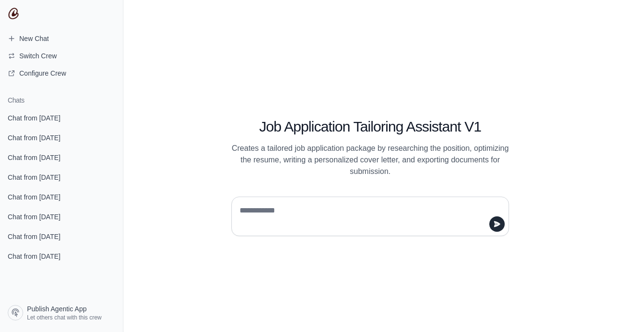
type textarea "**********"
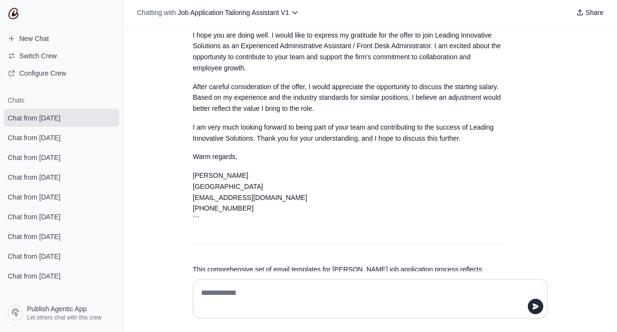
scroll to position [2307, 0]
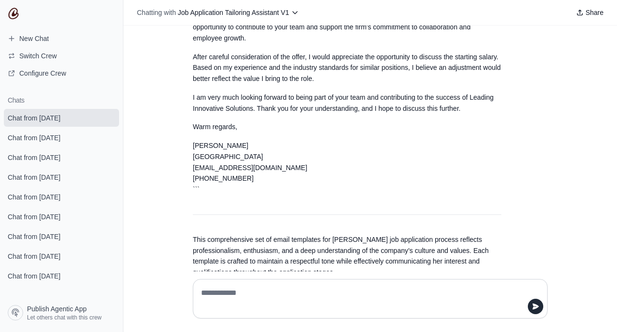
click at [309, 153] on p "[PERSON_NAME][GEOGRAPHIC_DATA] [EMAIL_ADDRESS][DOMAIN_NAME] [PHONE_NUMBER] ```" at bounding box center [347, 167] width 308 height 55
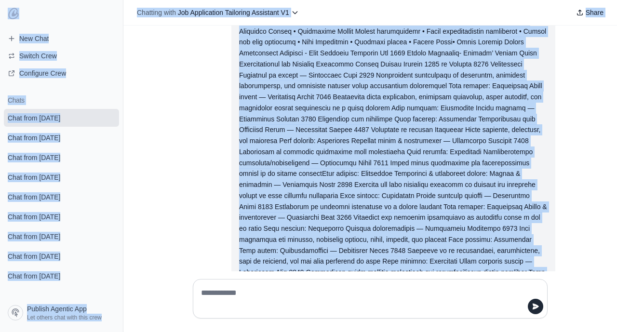
scroll to position [0, 0]
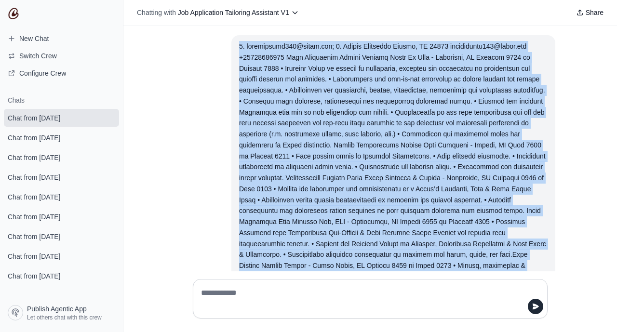
drag, startPoint x: 381, startPoint y: 198, endPoint x: 233, endPoint y: 26, distance: 227.3
click at [233, 26] on div "We are a reputable tax and accounting firm with over a decade of experience hel…" at bounding box center [370, 149] width 494 height 246
copy div "1. deannarenee323@gmail.com; 2. Deanna Ouellette Canton, GA 30114 deannarenee32…"
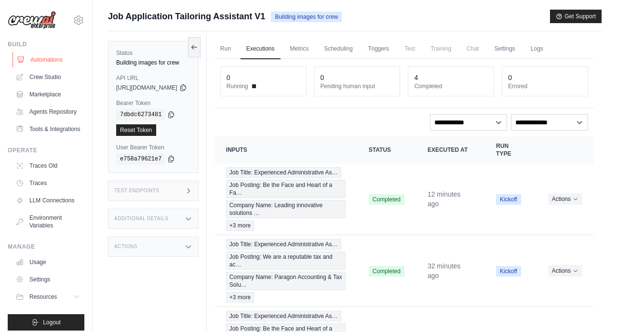
click at [51, 61] on link "Automations" at bounding box center [49, 59] width 73 height 15
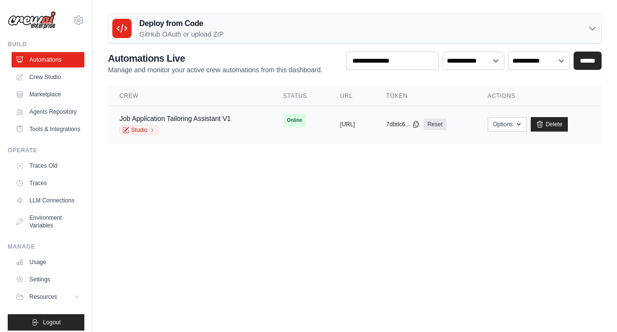
click at [200, 124] on div "Job Application Tailoring Assistant V1 Studio" at bounding box center [175, 124] width 111 height 21
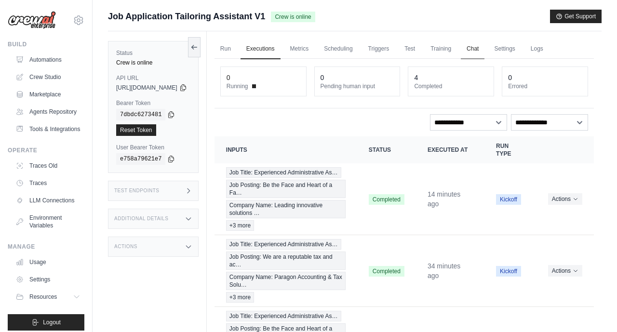
click at [484, 50] on link "Chat" at bounding box center [473, 49] width 24 height 20
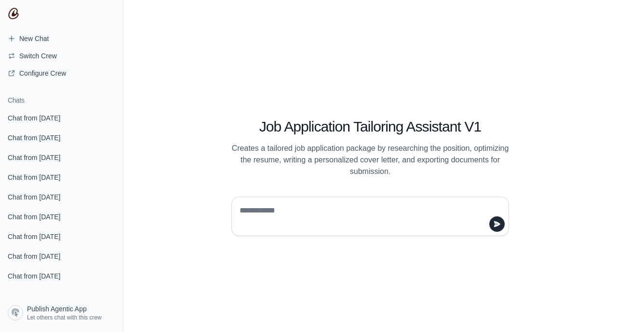
click at [246, 207] on textarea at bounding box center [367, 216] width 259 height 27
type textarea "**********"
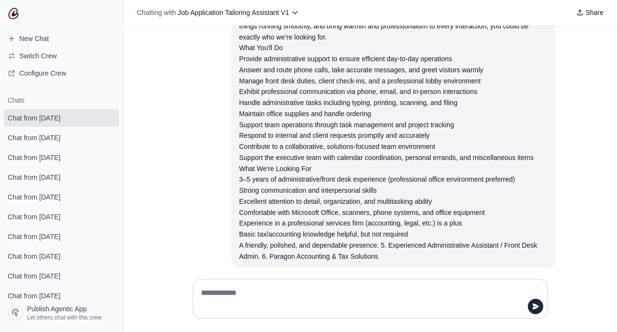
scroll to position [696, 0]
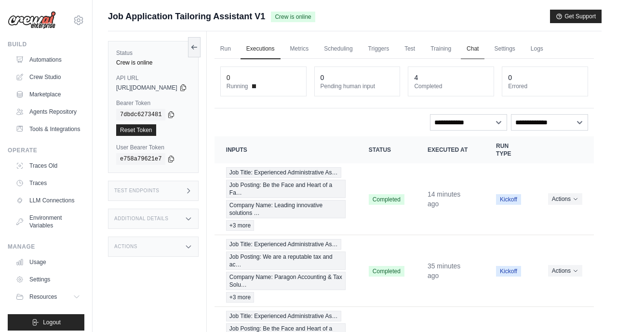
click at [484, 53] on link "Chat" at bounding box center [473, 49] width 24 height 20
click at [40, 62] on link "Automations" at bounding box center [49, 59] width 73 height 15
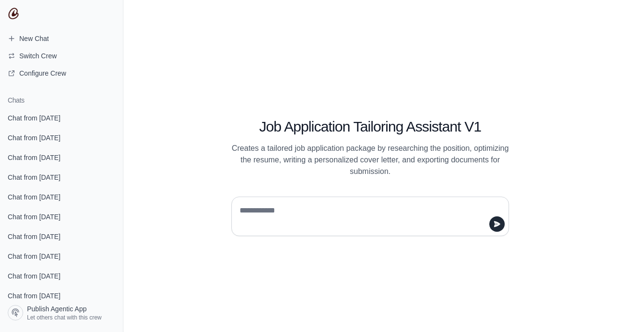
type textarea "**********"
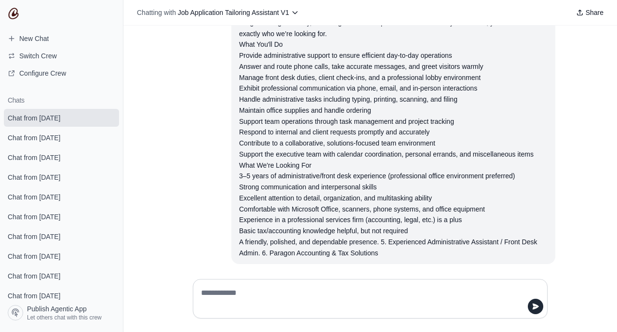
scroll to position [696, 0]
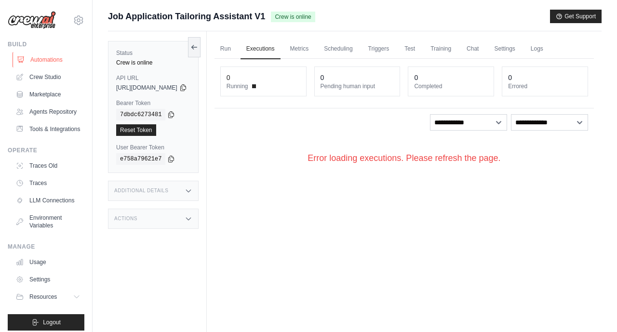
click at [42, 58] on link "Automations" at bounding box center [49, 59] width 73 height 15
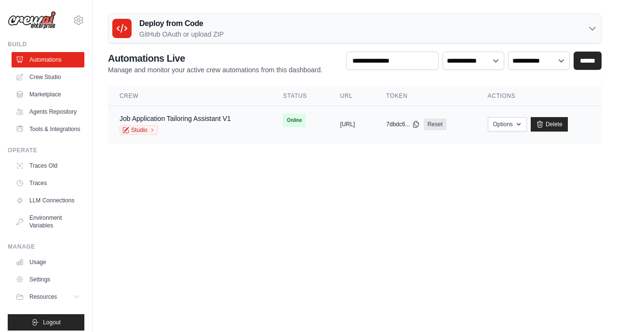
click at [186, 125] on div "Studio" at bounding box center [175, 130] width 111 height 10
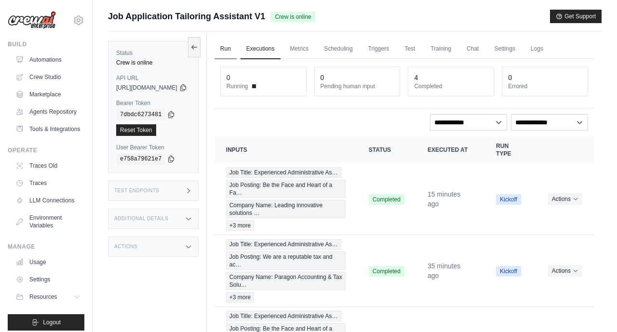
click at [237, 50] on link "Run" at bounding box center [225, 49] width 22 height 20
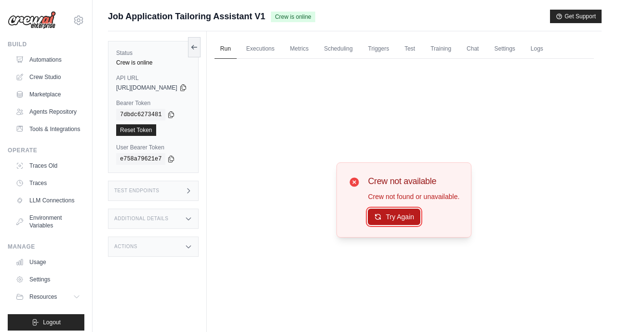
click at [418, 210] on button "Try Again" at bounding box center [394, 217] width 53 height 16
click at [38, 90] on link "Marketplace" at bounding box center [49, 94] width 73 height 15
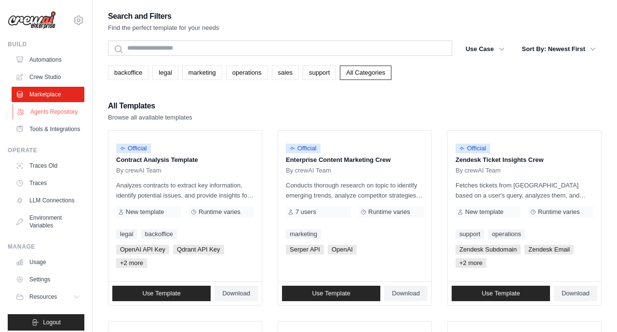
click at [48, 119] on link "Agents Repository" at bounding box center [49, 111] width 73 height 15
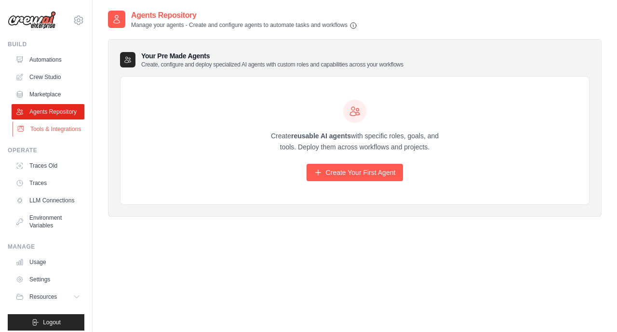
click at [49, 133] on link "Tools & Integrations" at bounding box center [49, 128] width 73 height 15
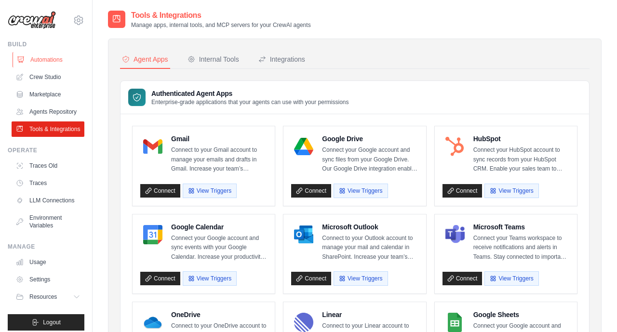
click at [45, 60] on link "Automations" at bounding box center [49, 59] width 73 height 15
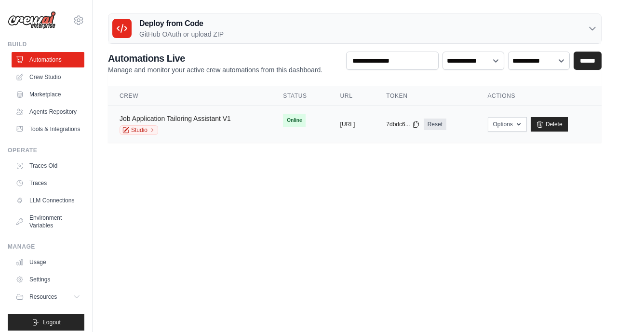
click at [193, 116] on link "Job Application Tailoring Assistant V1" at bounding box center [175, 119] width 111 height 8
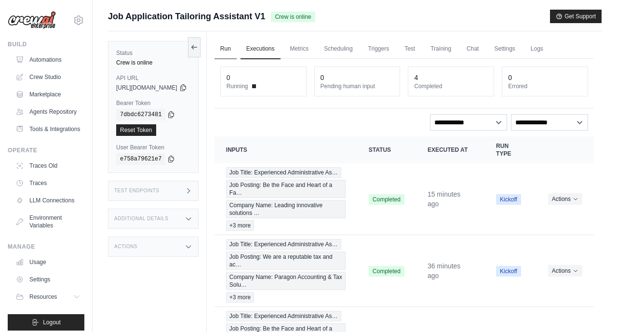
click at [237, 49] on link "Run" at bounding box center [225, 49] width 22 height 20
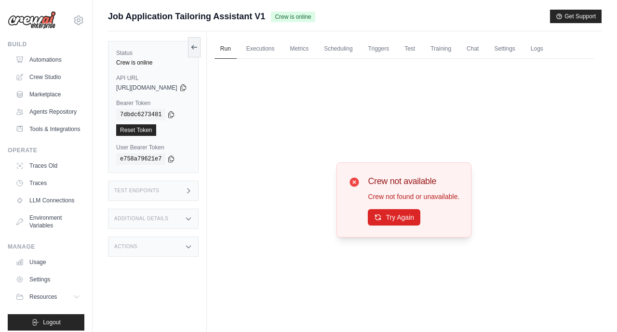
click at [359, 185] on icon at bounding box center [354, 181] width 9 height 9
click at [399, 214] on button "Try Again" at bounding box center [394, 217] width 53 height 16
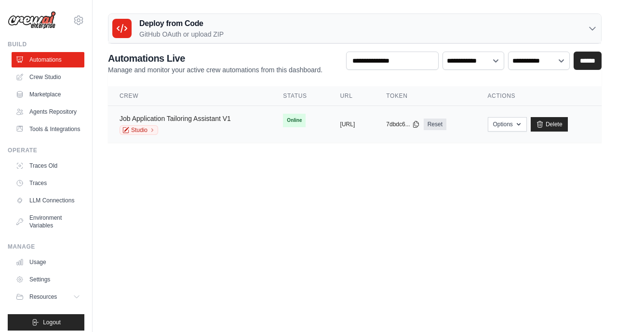
click at [207, 120] on link "Job Application Tailoring Assistant V1" at bounding box center [175, 119] width 111 height 8
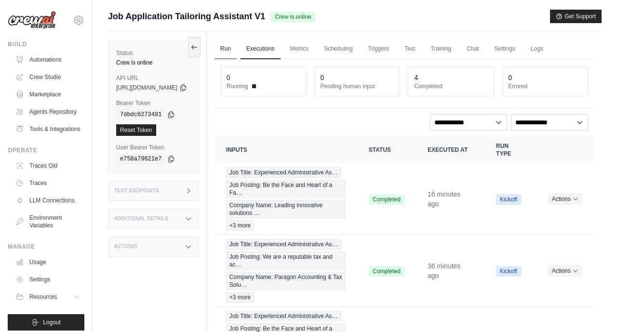
click at [237, 54] on link "Run" at bounding box center [225, 49] width 22 height 20
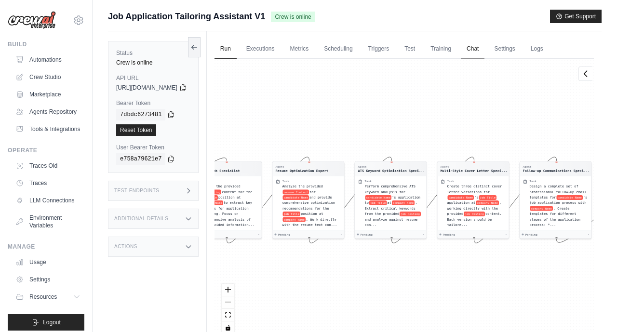
click at [484, 48] on link "Chat" at bounding box center [473, 49] width 24 height 20
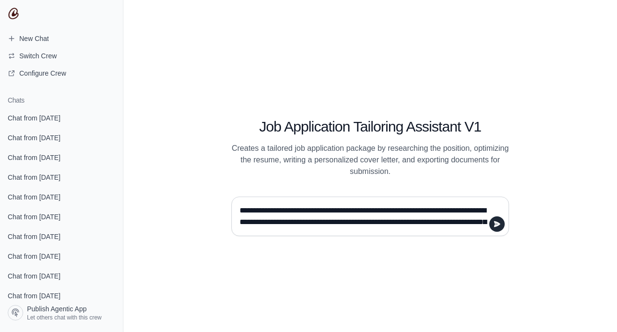
scroll to position [1200, 0]
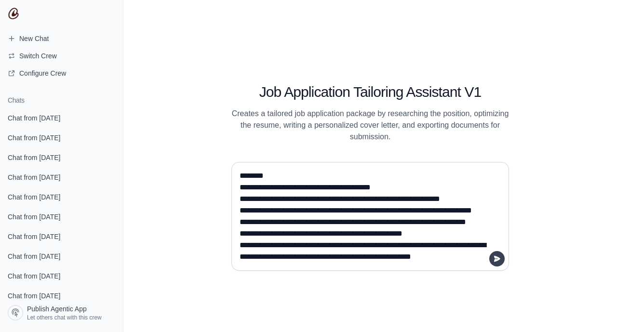
type textarea "**********"
click at [498, 254] on button "submit" at bounding box center [496, 258] width 15 height 15
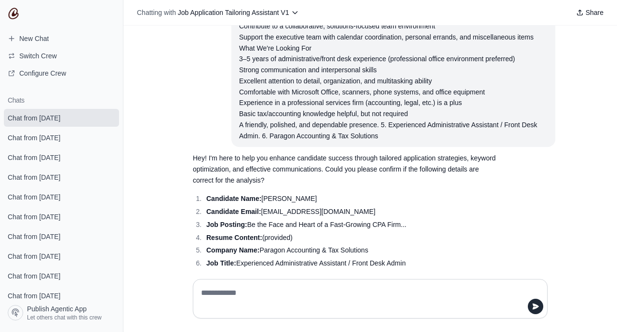
scroll to position [819, 0]
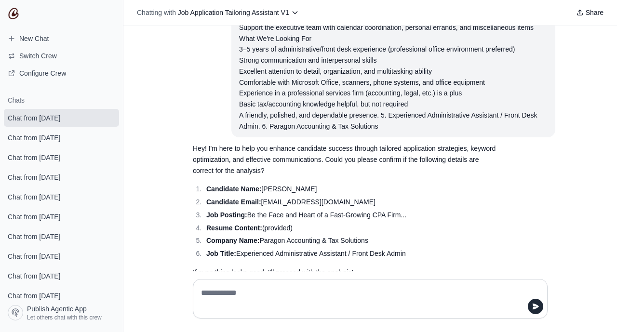
click at [246, 304] on textarea at bounding box center [367, 298] width 336 height 27
type textarea "*******"
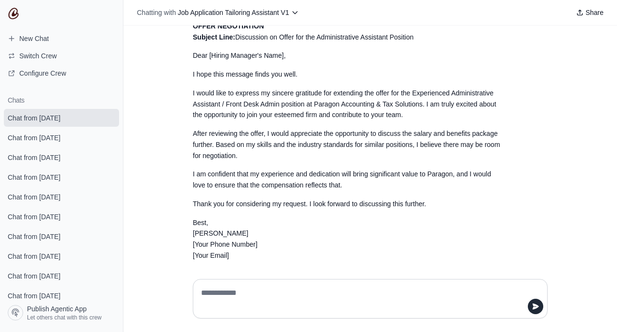
scroll to position [2180, 0]
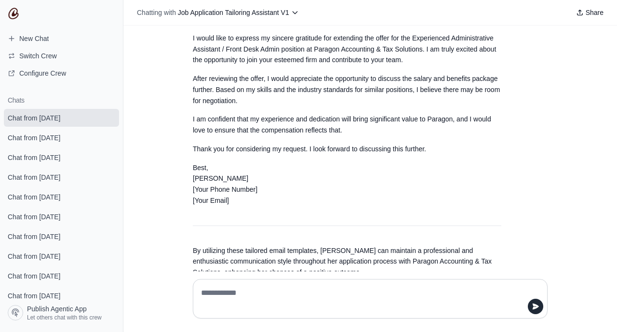
click at [388, 179] on p "Best, [PERSON_NAME] [Your Phone Number] [Your Email]" at bounding box center [347, 184] width 308 height 44
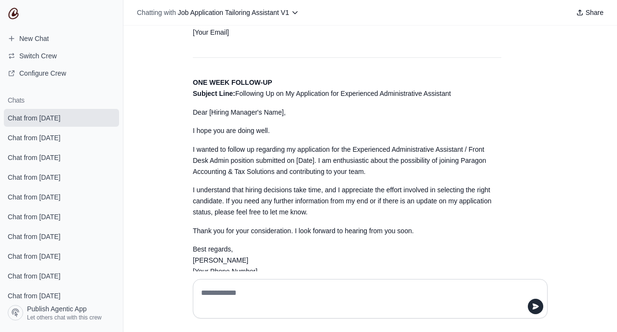
scroll to position [1351, 0]
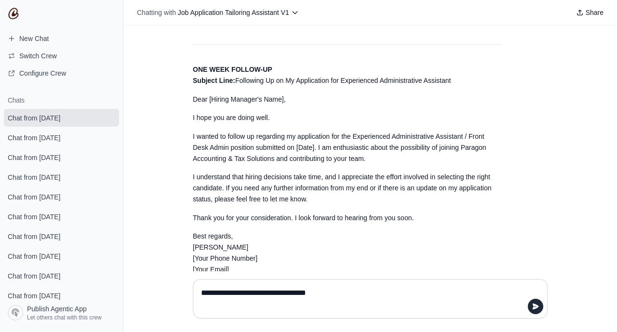
type textarea "**********"
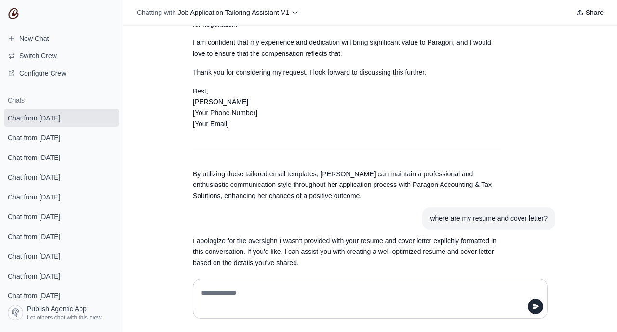
scroll to position [2277, 0]
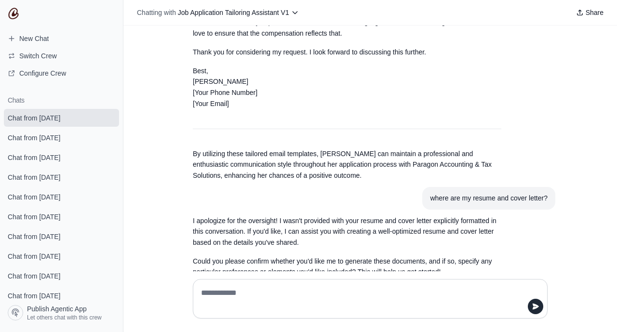
click at [242, 287] on textarea at bounding box center [370, 298] width 342 height 27
click at [322, 66] on p "Best, [PERSON_NAME] [Your Phone Number] [Your Email]" at bounding box center [347, 88] width 308 height 44
click at [355, 292] on textarea "**********" at bounding box center [370, 298] width 342 height 27
type textarea "**********"
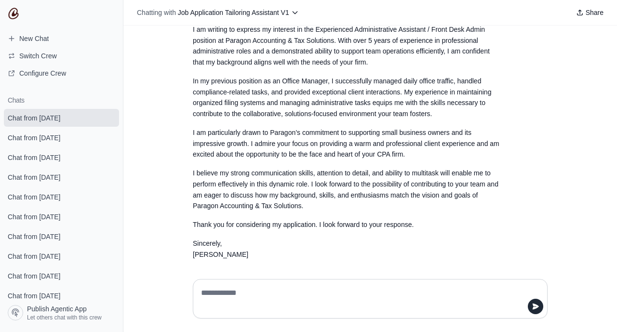
scroll to position [4030, 0]
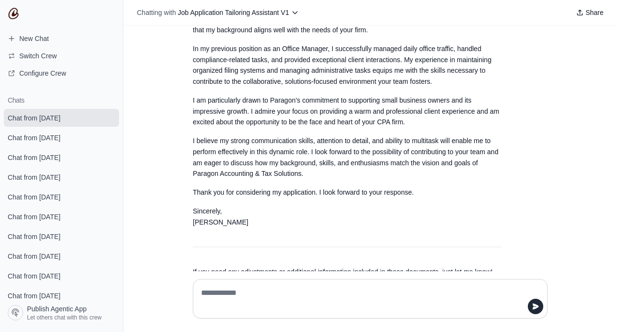
click at [438, 156] on p "I believe my strong communication skills, attention to detail, and ability to m…" at bounding box center [347, 157] width 308 height 44
click at [219, 293] on textarea at bounding box center [370, 298] width 342 height 27
type textarea "**********"
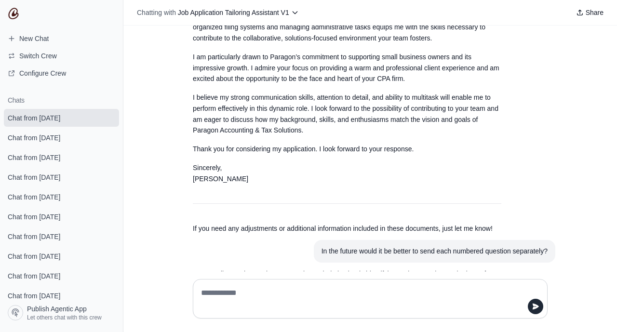
scroll to position [4097, 0]
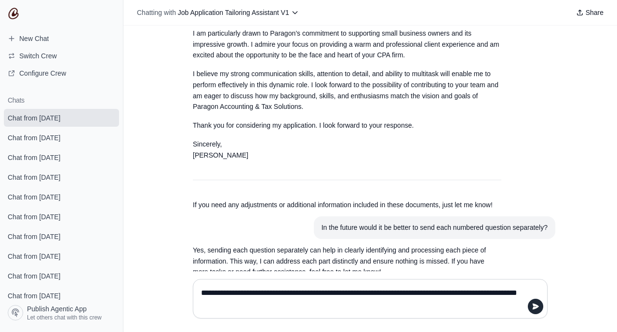
click at [224, 305] on textarea "**********" at bounding box center [370, 298] width 342 height 27
click at [206, 309] on textarea "**********" at bounding box center [370, 298] width 342 height 27
click at [255, 305] on textarea "**********" at bounding box center [370, 298] width 342 height 27
type textarea "**********"
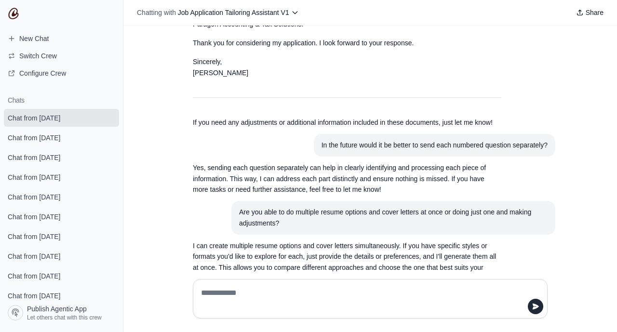
scroll to position [4185, 0]
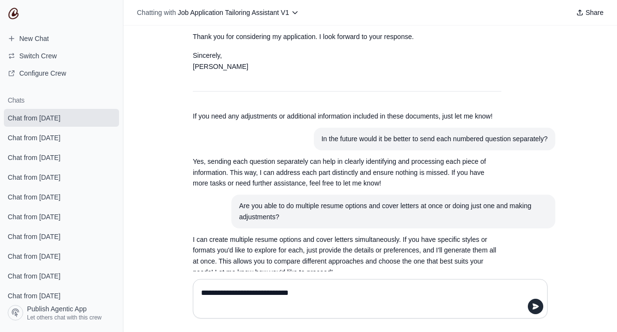
type textarea "**********"
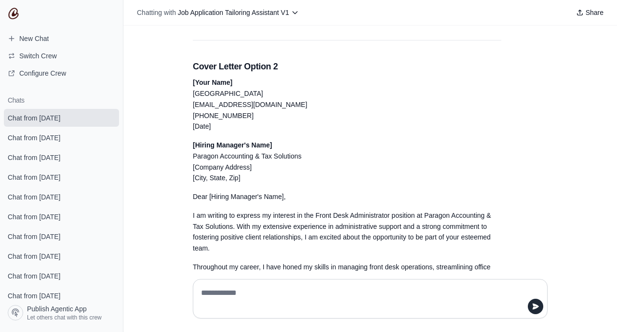
scroll to position [6797, 0]
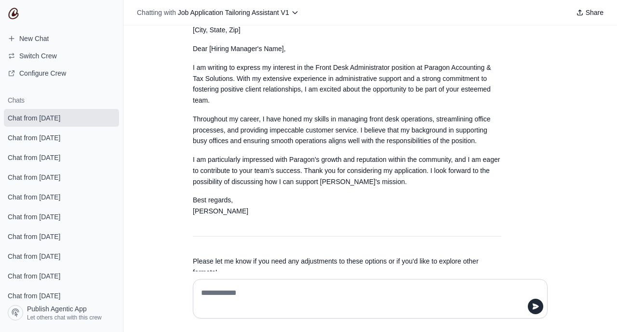
click at [418, 195] on p "Best regards, [PERSON_NAME]" at bounding box center [347, 206] width 308 height 22
